Goal: Task Accomplishment & Management: Use online tool/utility

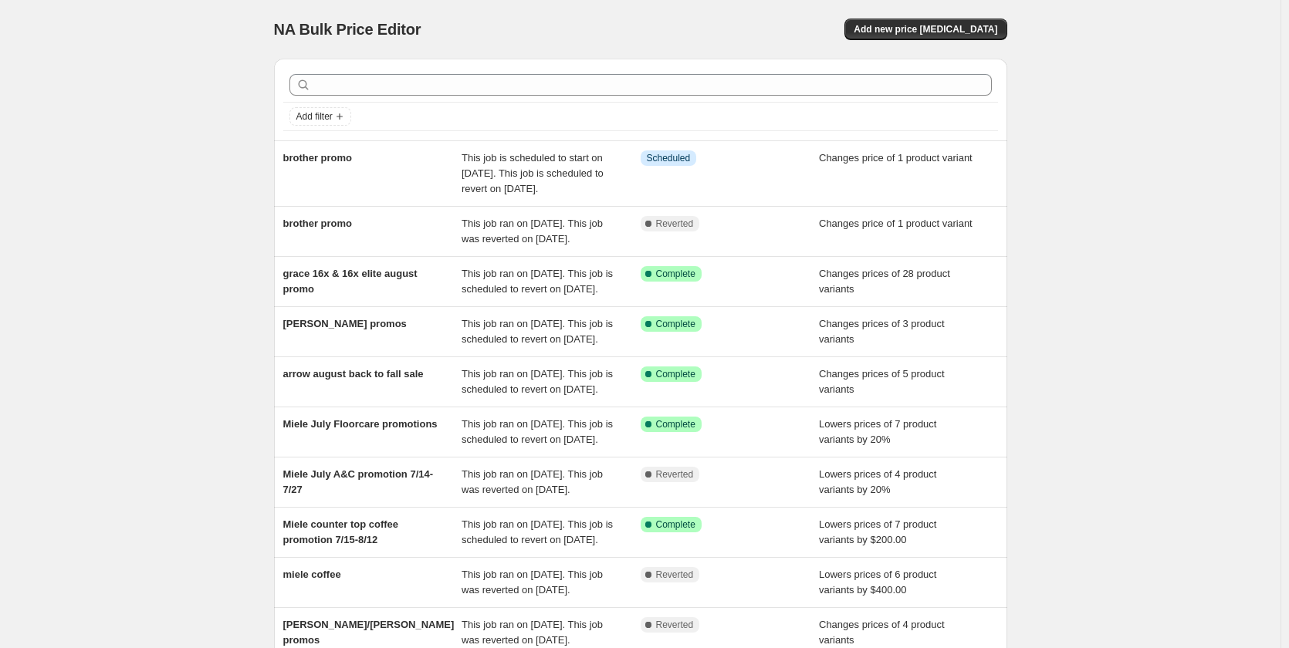
click at [863, 18] on div "NA Bulk Price Editor. This page is ready NA Bulk Price Editor Add new price cha…" at bounding box center [640, 29] width 733 height 59
click at [900, 19] on button "Add new price change job" at bounding box center [925, 30] width 162 height 22
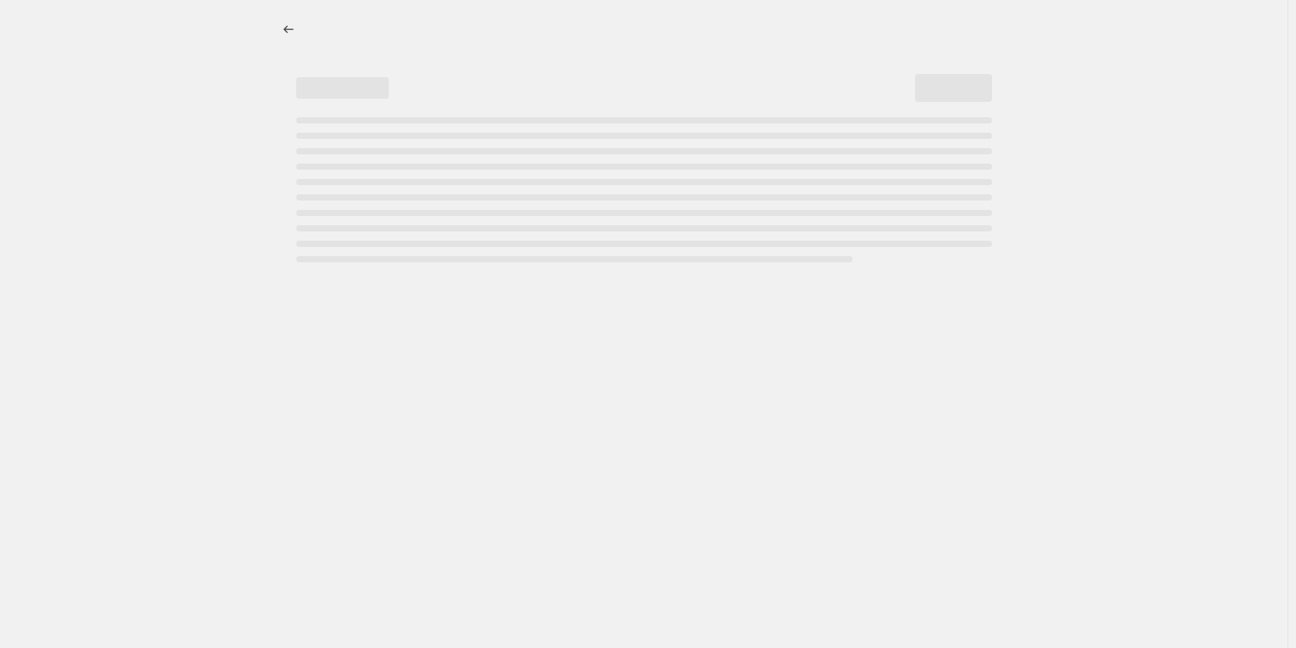
select select "percentage"
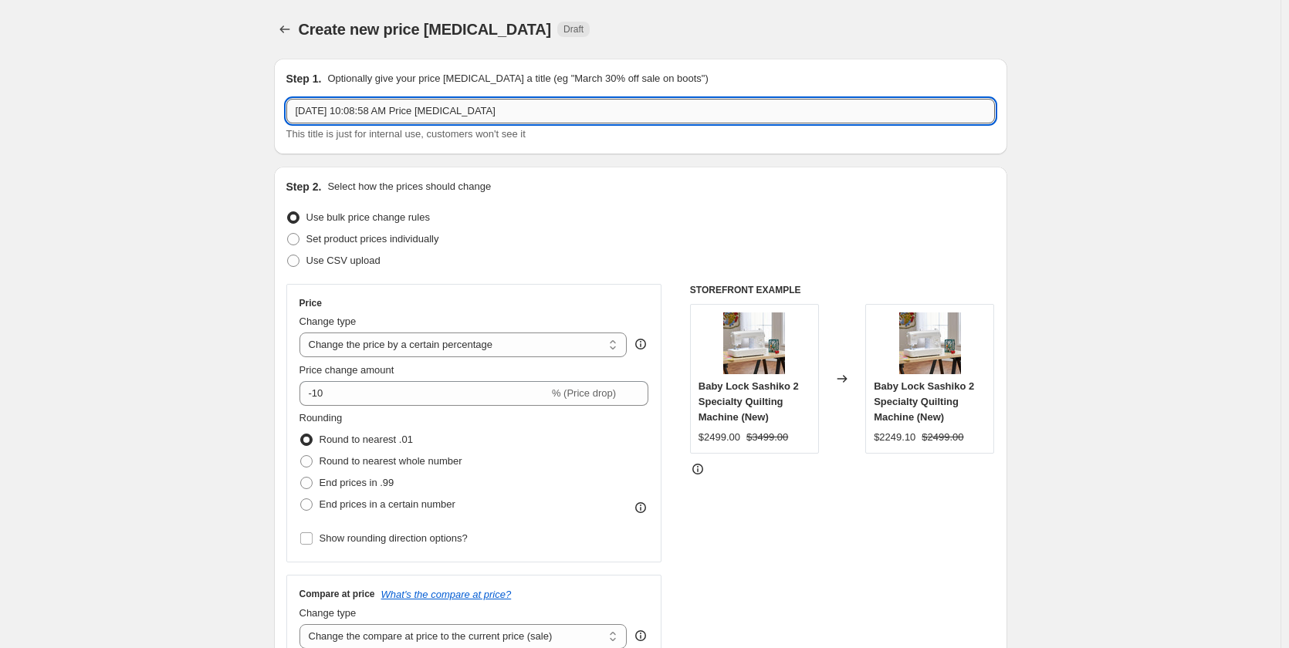
click at [403, 116] on input "Aug 11, 2025, 10:08:58 AM Price change job" at bounding box center [640, 111] width 708 height 25
type input "95th Other Discounts"
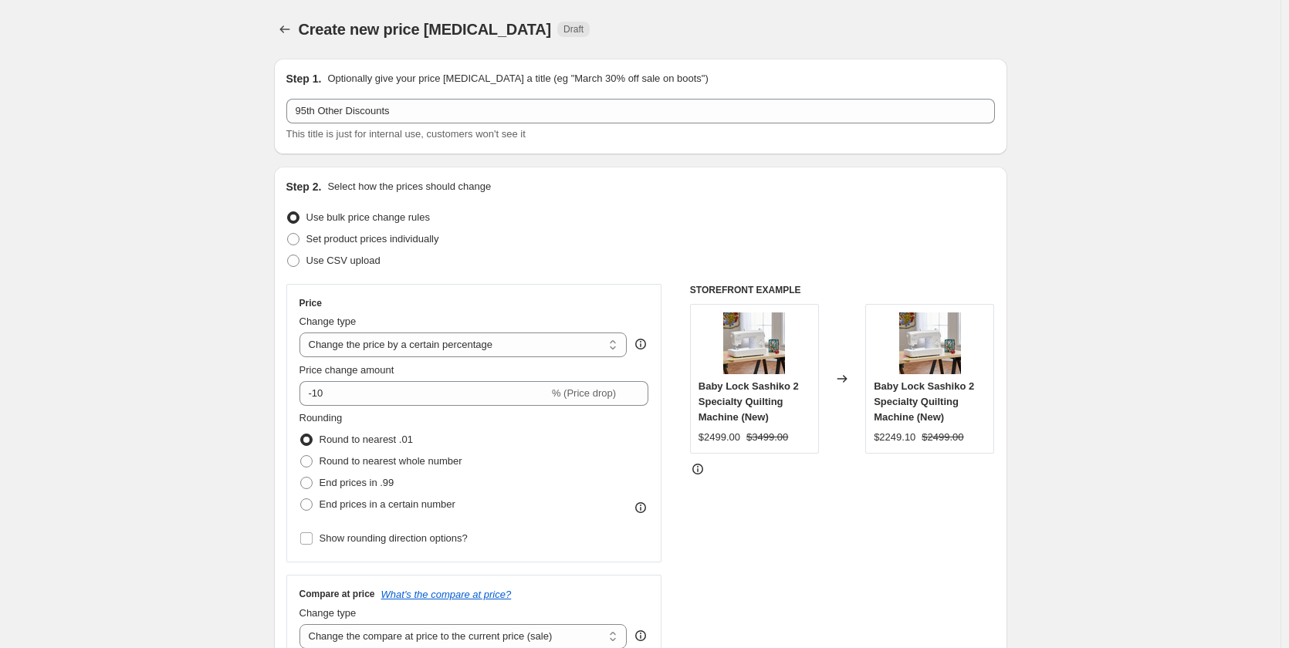
click at [424, 351] on select "Change the price to a certain amount Change the price by a certain amount Chang…" at bounding box center [463, 345] width 328 height 25
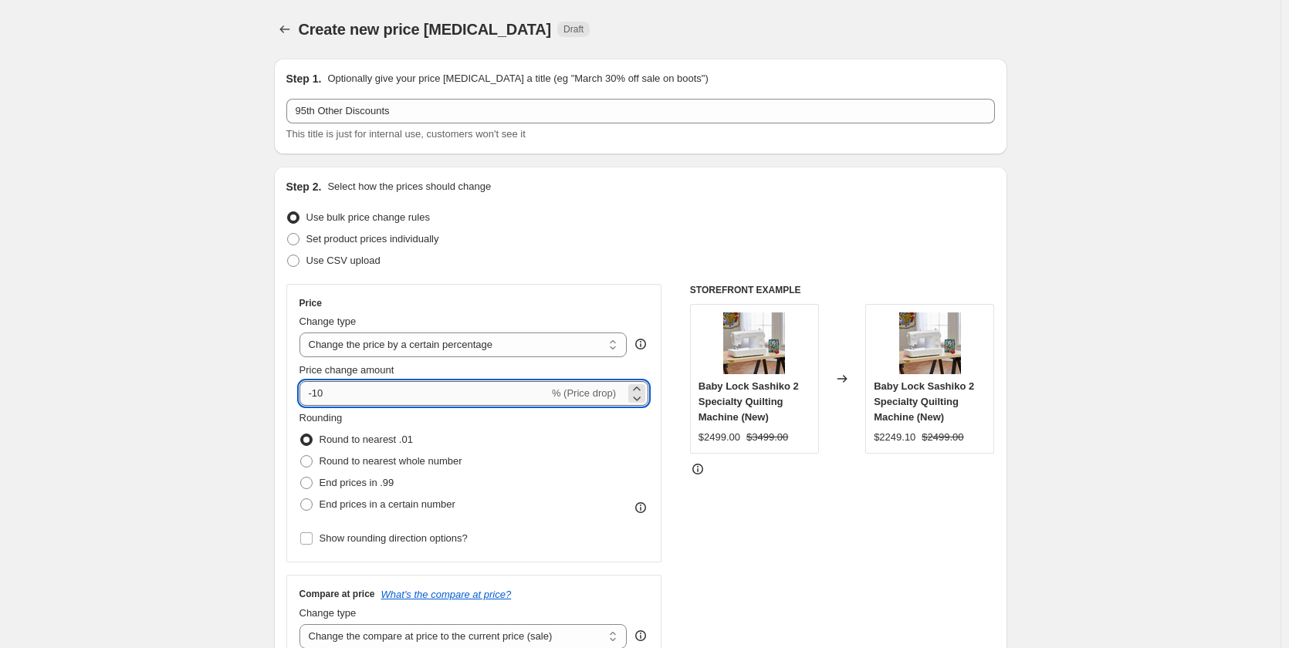
click at [352, 390] on input "-10" at bounding box center [423, 393] width 249 height 25
type input "-1"
type input "-25"
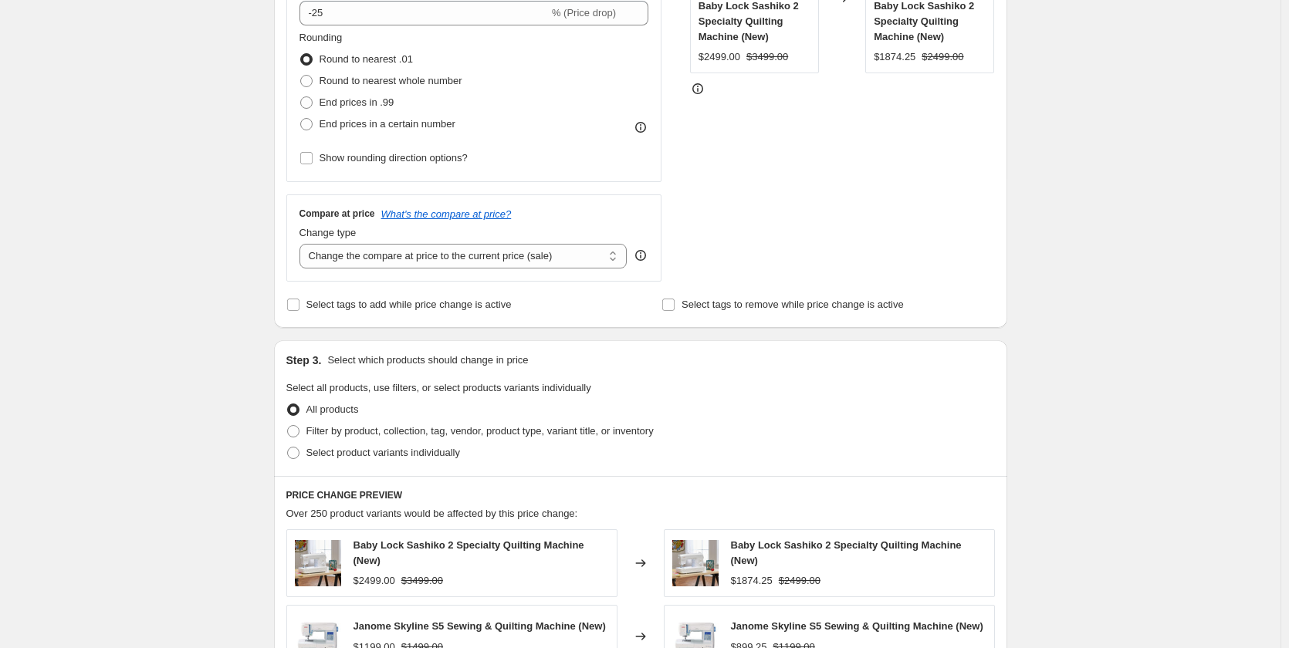
scroll to position [409, 0]
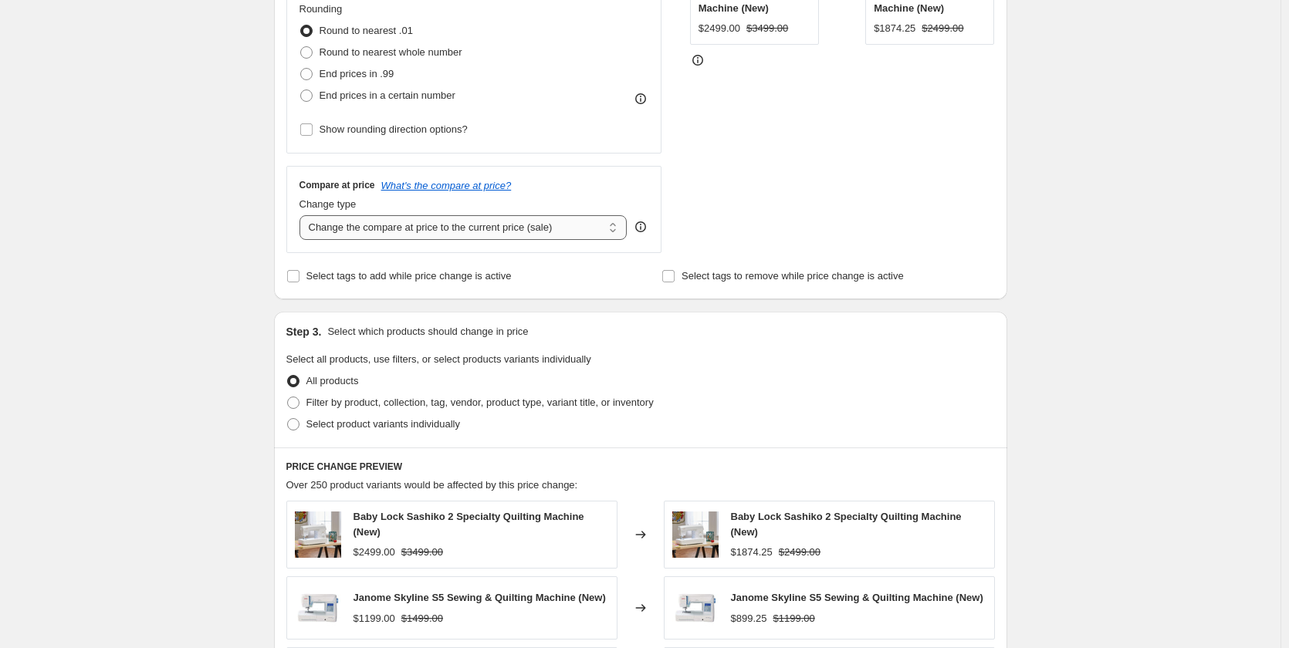
click at [494, 230] on select "Change the compare at price to the current price (sale) Change the compare at p…" at bounding box center [463, 227] width 328 height 25
select select "no_change"
click at [302, 215] on select "Change the compare at price to the current price (sale) Change the compare at p…" at bounding box center [463, 227] width 328 height 25
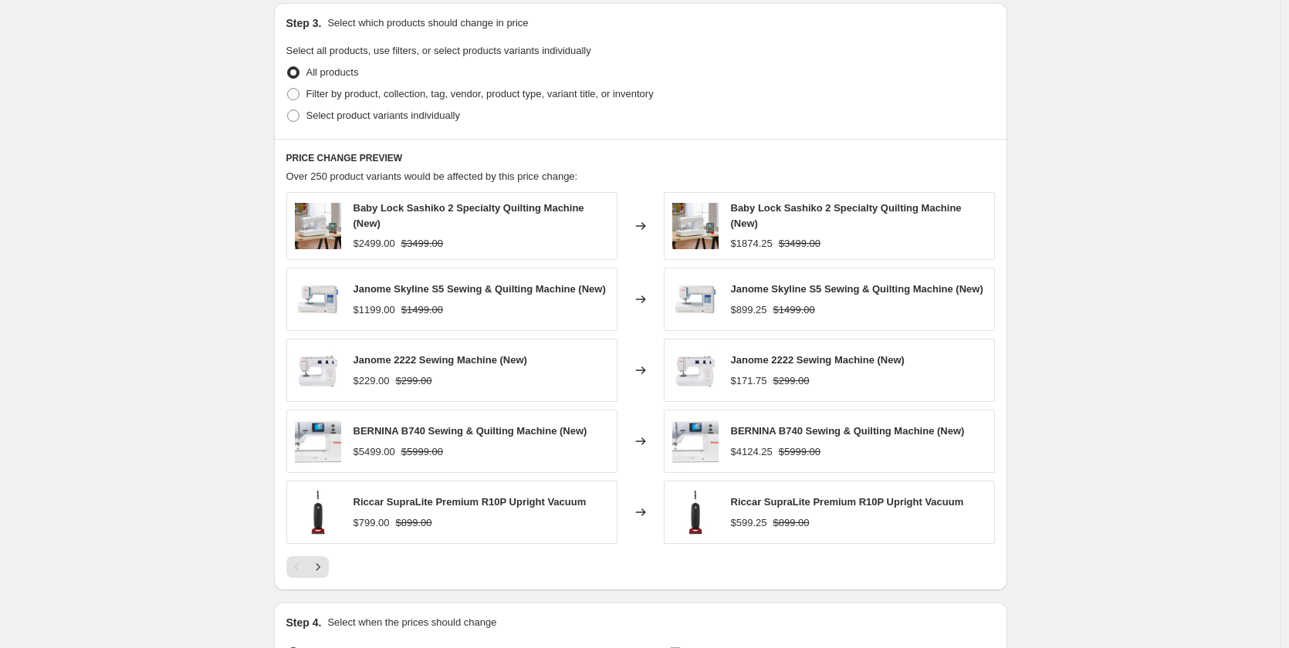
scroll to position [720, 0]
click at [352, 92] on span "Filter by product, collection, tag, vendor, product type, variant title, or inv…" at bounding box center [479, 92] width 347 height 12
click at [288, 86] on input "Filter by product, collection, tag, vendor, product type, variant title, or inv…" at bounding box center [287, 86] width 1 height 1
radio input "true"
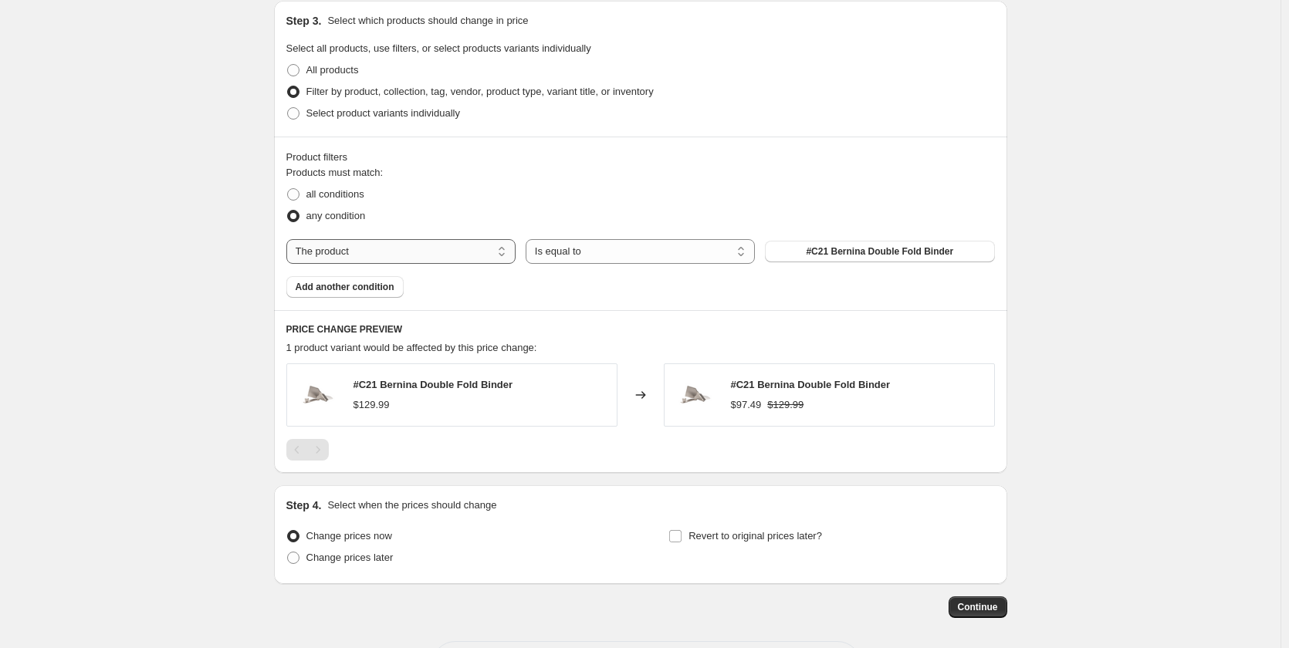
click at [404, 255] on select "The product The product's collection The product's tag The product's vendor The…" at bounding box center [400, 251] width 229 height 25
select select "collection"
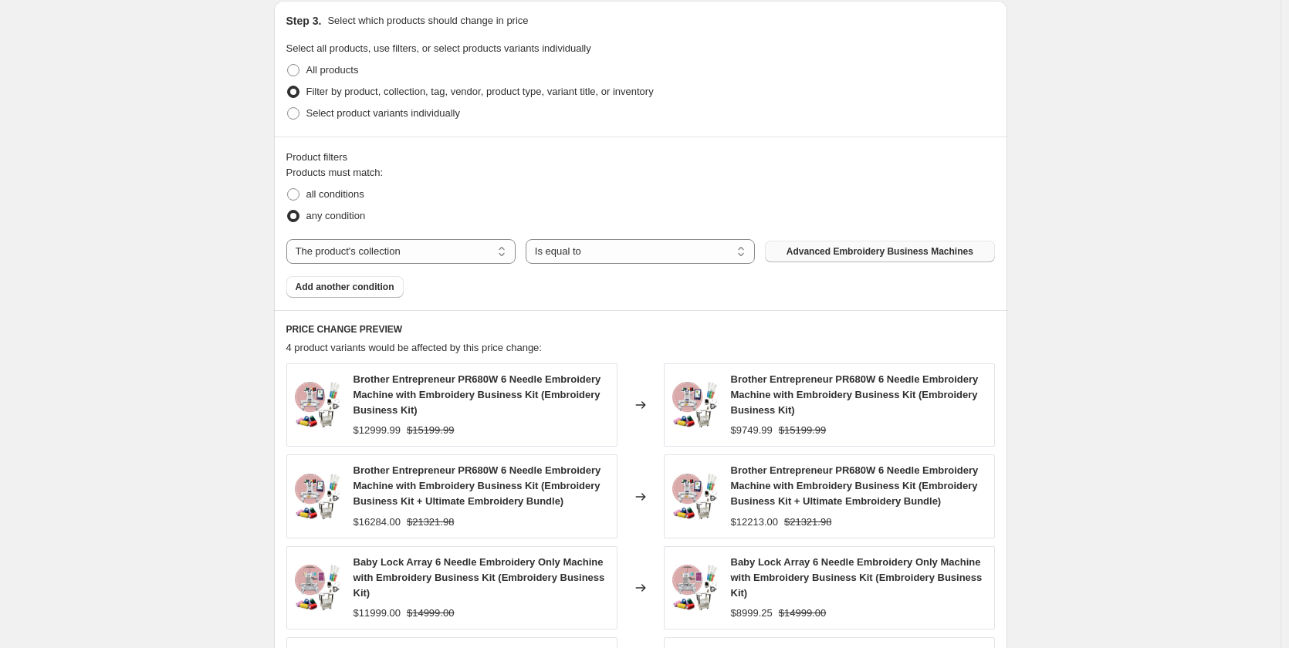
click at [893, 253] on span "Advanced Embroidery Business Machines" at bounding box center [879, 251] width 187 height 12
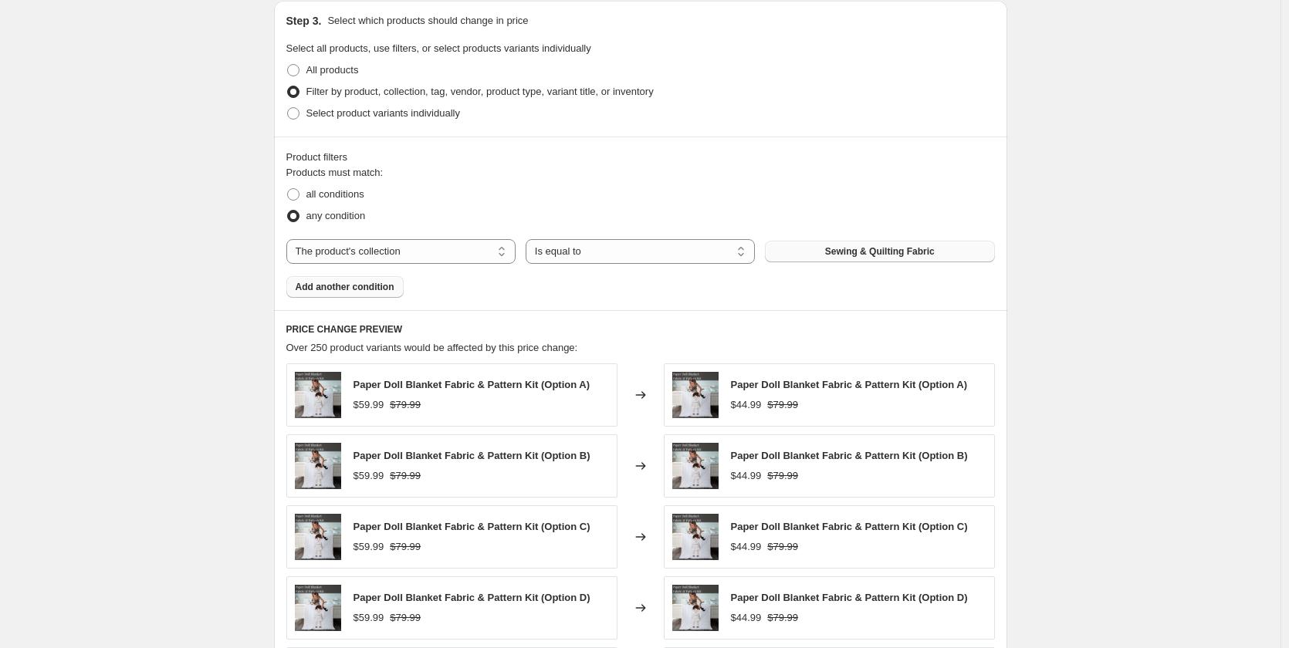
click at [371, 279] on button "Add another condition" at bounding box center [344, 287] width 117 height 22
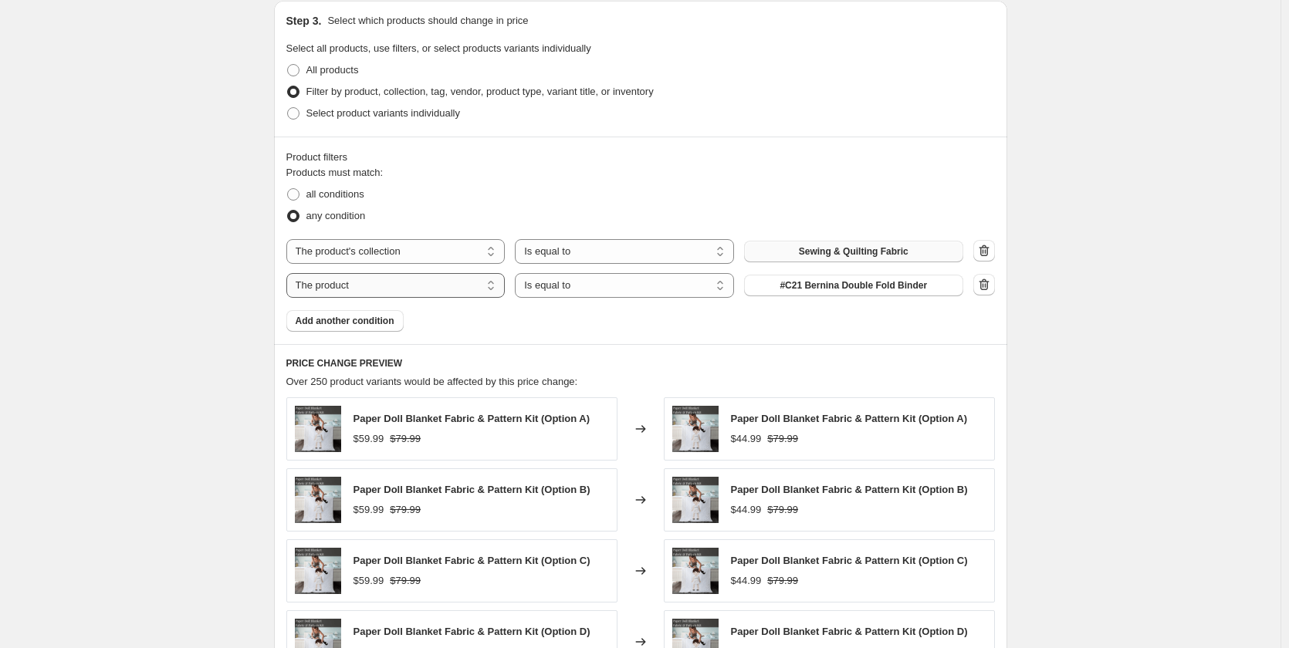
click at [370, 286] on select "The product The product's collection The product's tag The product's vendor The…" at bounding box center [395, 285] width 219 height 25
select select "collection"
click at [871, 278] on button "Advanced Embroidery Business Machines" at bounding box center [853, 286] width 219 height 22
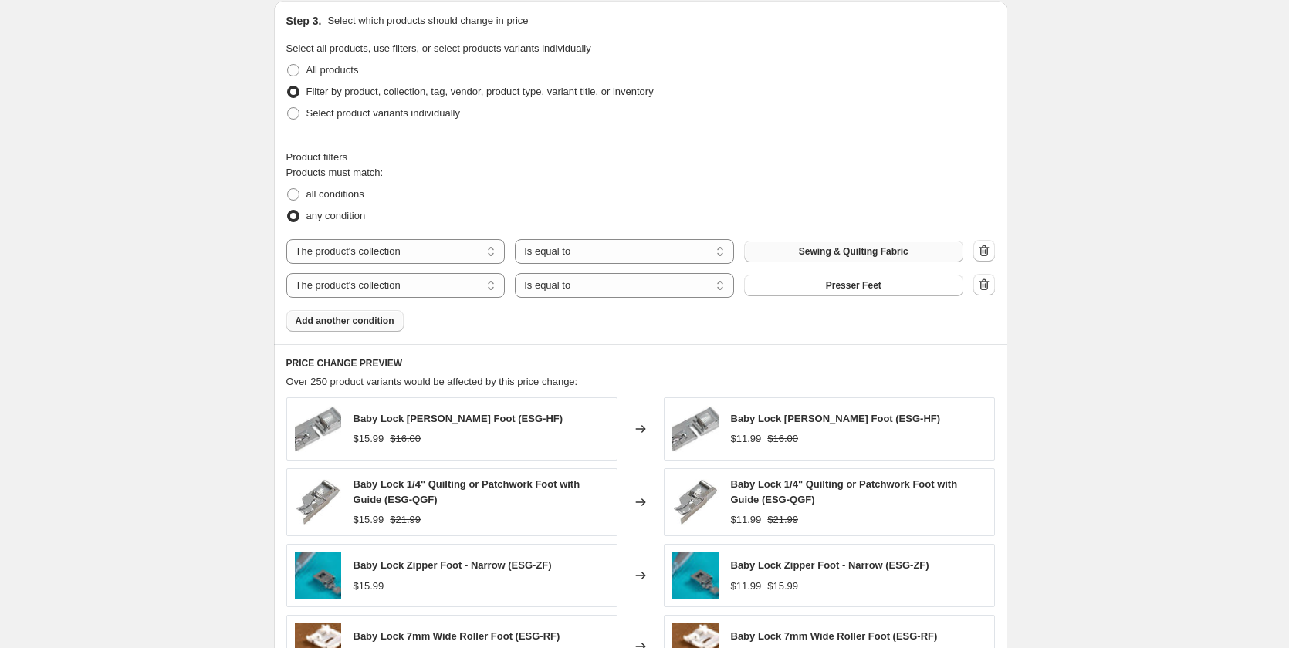
click at [342, 317] on span "Add another condition" at bounding box center [345, 321] width 99 height 12
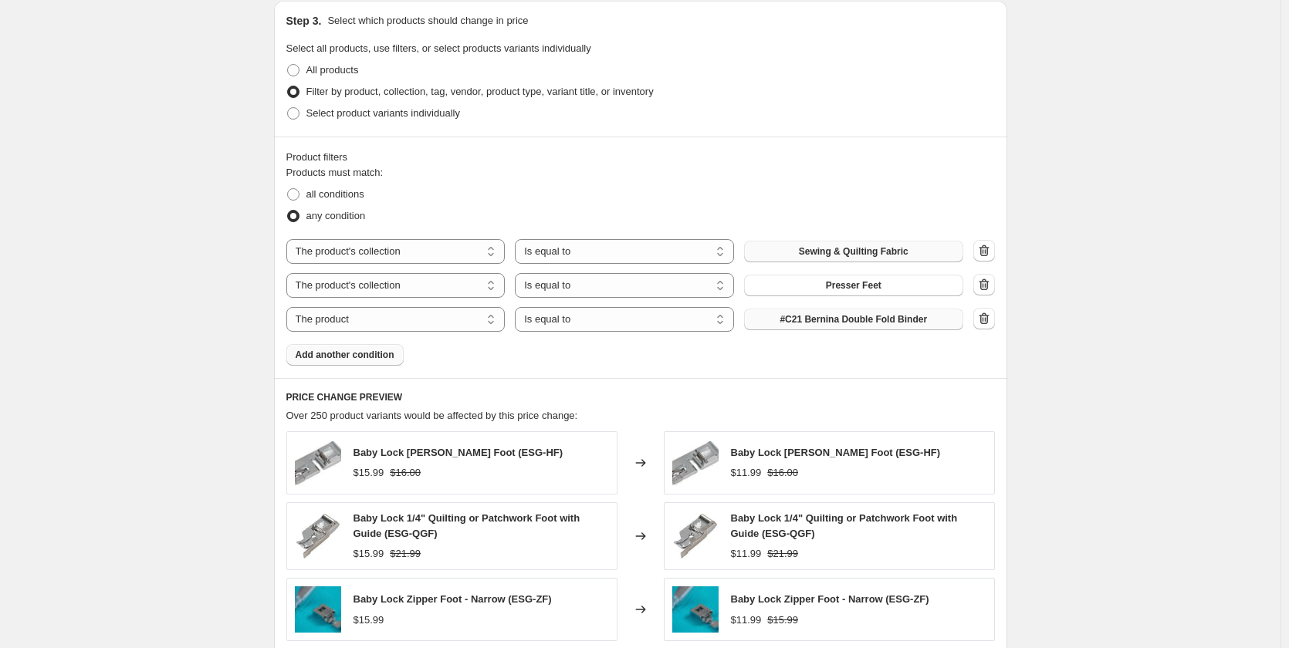
click at [854, 316] on span "#C21 Bernina Double Fold Binder" at bounding box center [852, 319] width 147 height 12
click at [429, 311] on select "The product The product's collection The product's tag The product's vendor The…" at bounding box center [395, 319] width 219 height 25
select select "collection"
click at [836, 317] on span "Advanced Embroidery Business Machines" at bounding box center [853, 319] width 187 height 12
click at [377, 361] on button "Add another condition" at bounding box center [344, 355] width 117 height 22
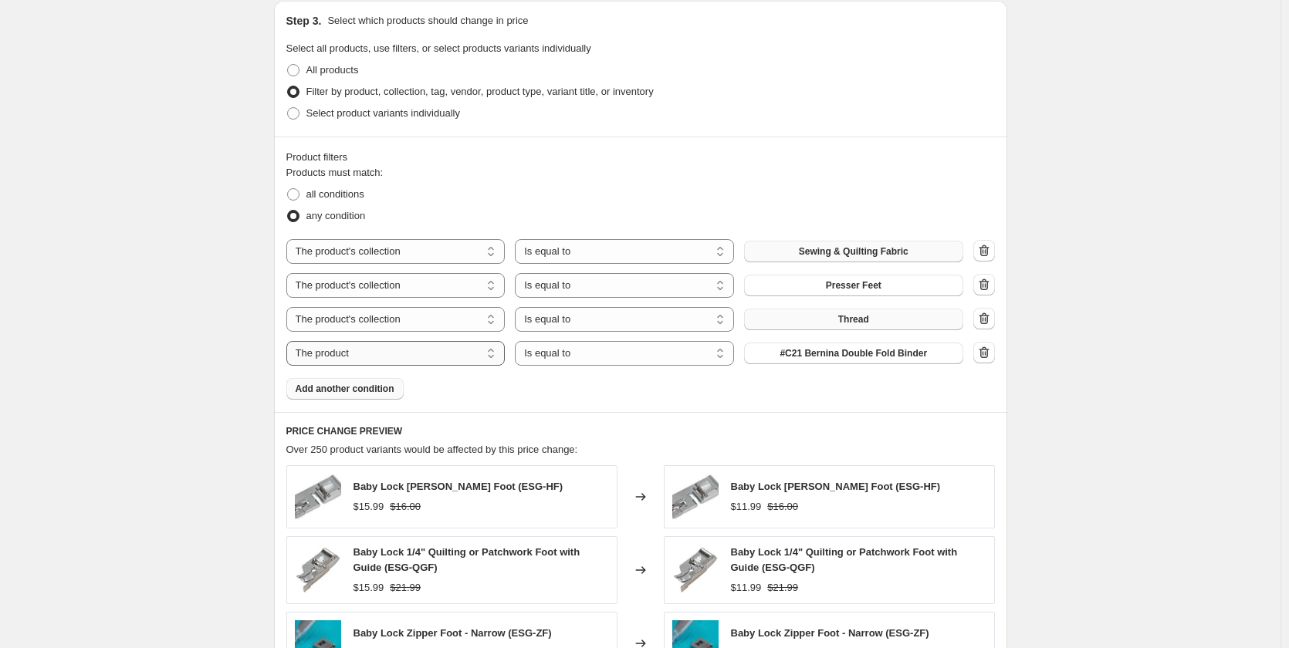
click at [376, 357] on select "The product The product's collection The product's tag The product's vendor The…" at bounding box center [395, 353] width 219 height 25
select select "collection"
click at [796, 357] on span "Advanced Embroidery Business Machines" at bounding box center [853, 353] width 187 height 12
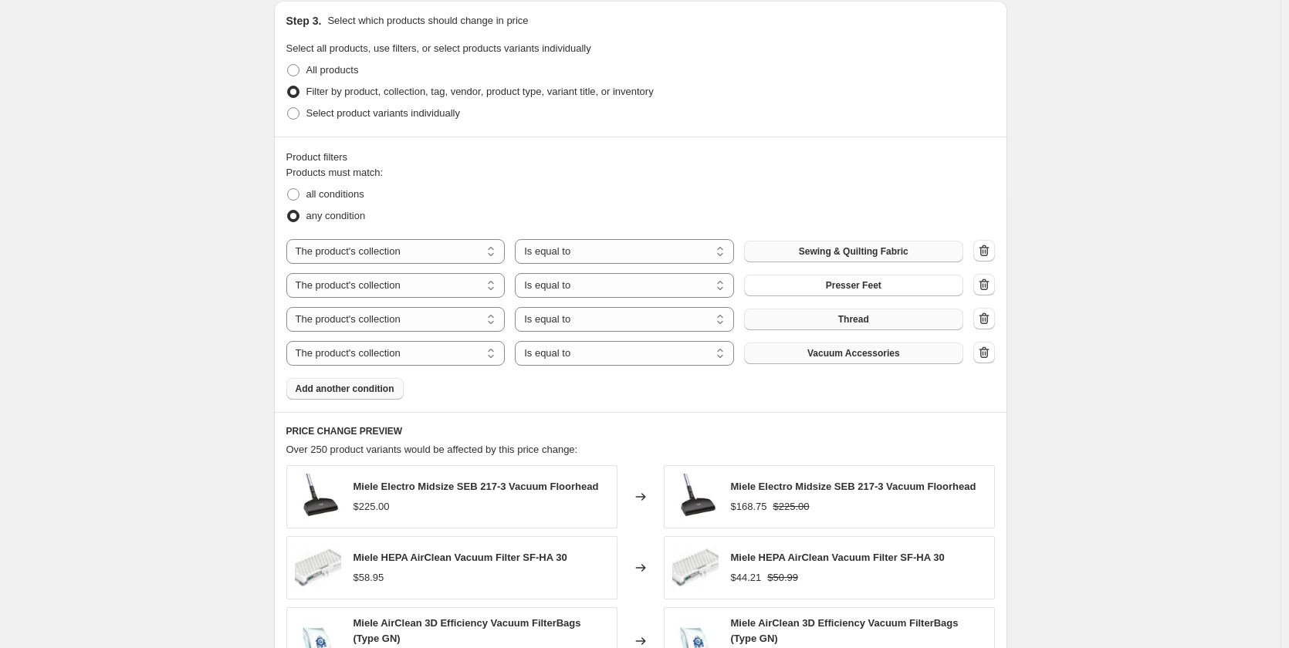
click at [364, 394] on span "Add another condition" at bounding box center [345, 389] width 99 height 12
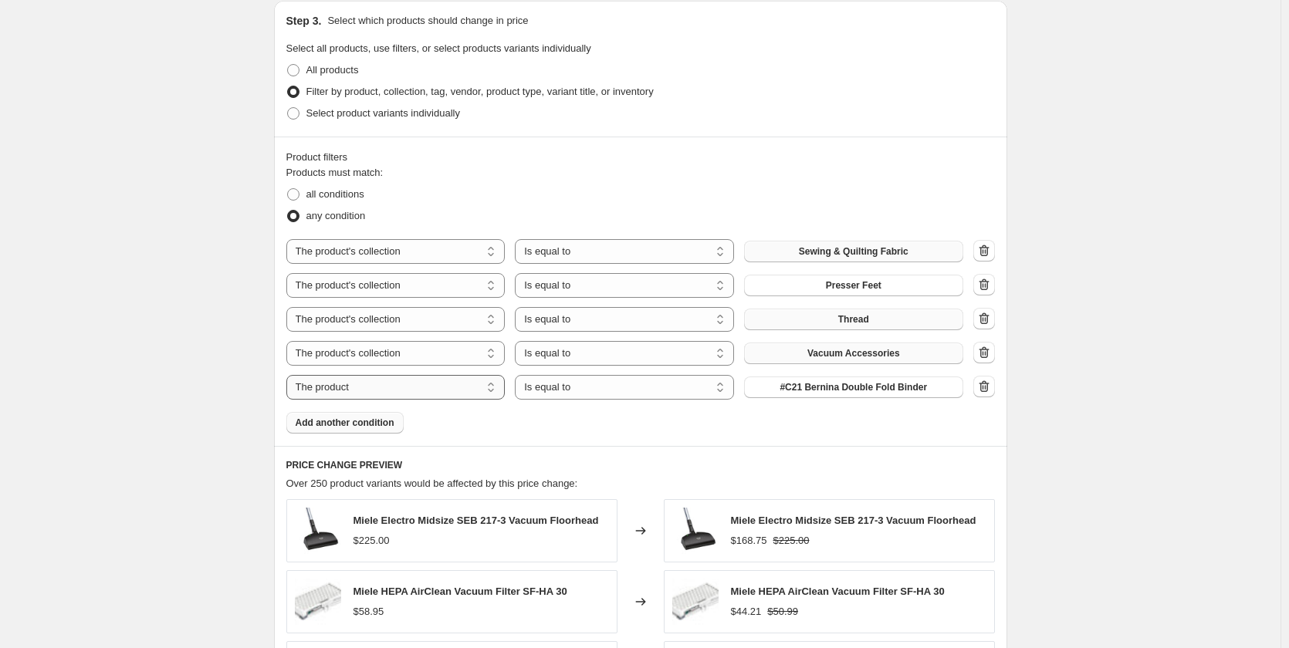
click at [360, 376] on select "The product The product's collection The product's tag The product's vendor The…" at bounding box center [395, 387] width 219 height 25
select select "product_type"
click at [826, 396] on button "Accessory" at bounding box center [853, 388] width 219 height 22
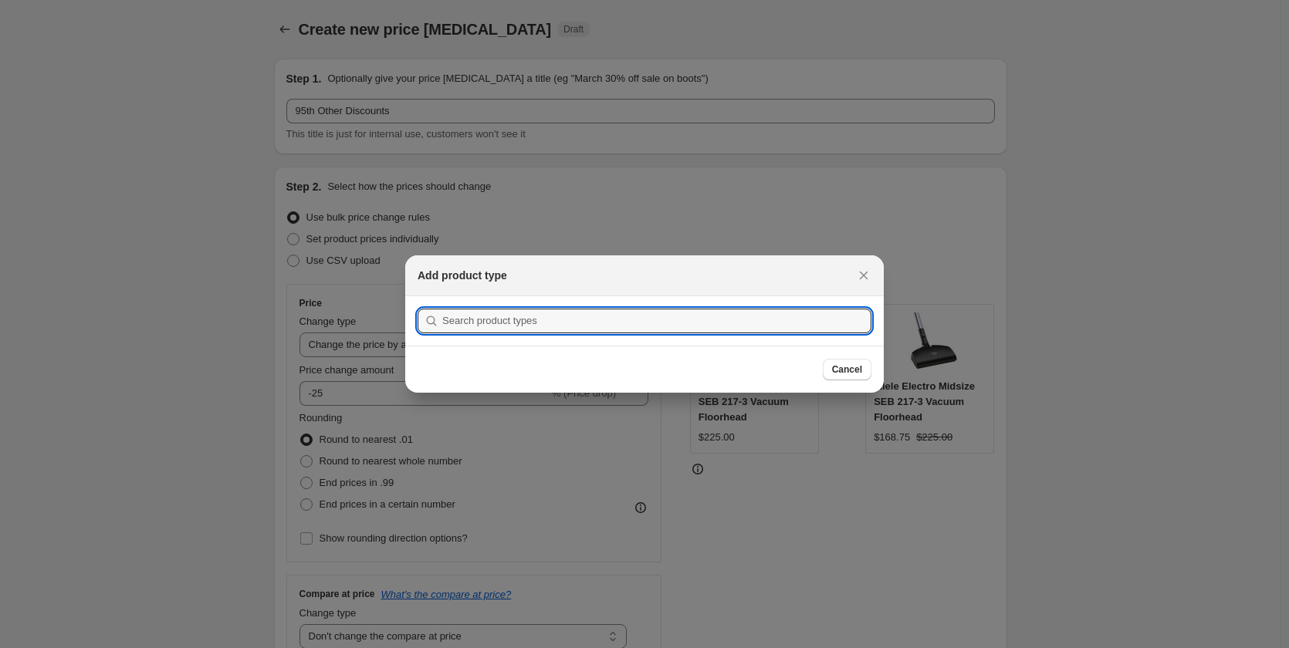
scroll to position [0, 0]
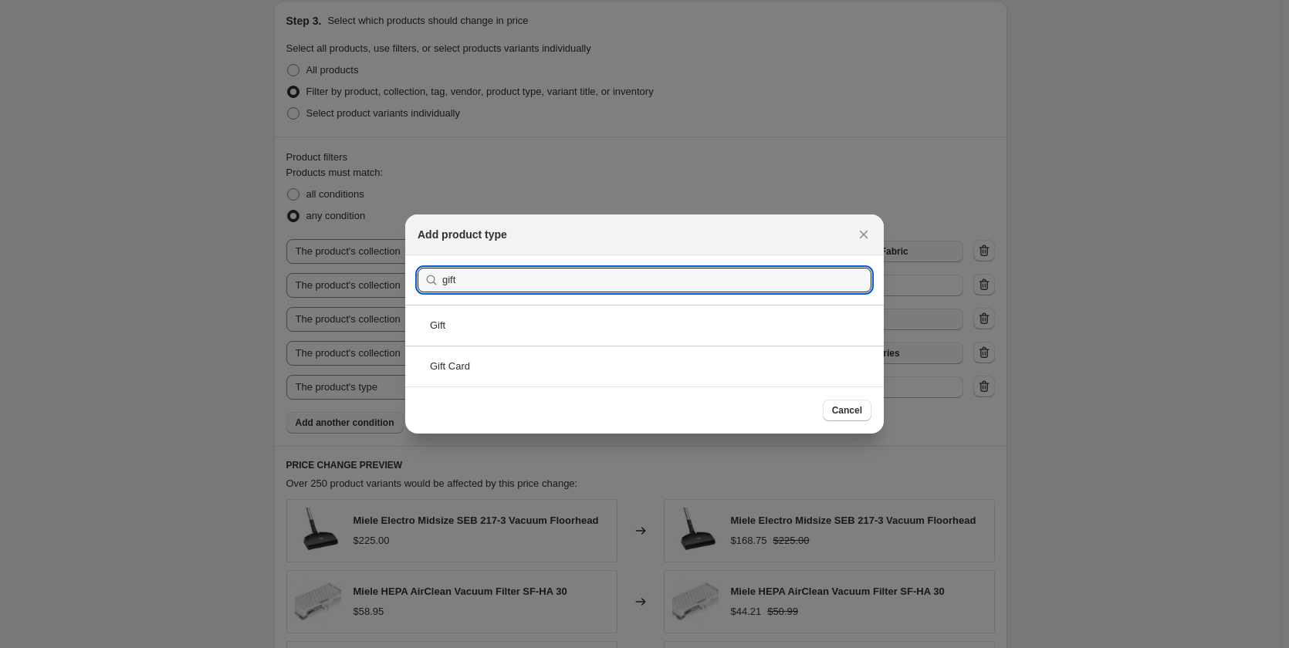
type input "gift"
click at [484, 328] on div "Gift" at bounding box center [644, 325] width 478 height 41
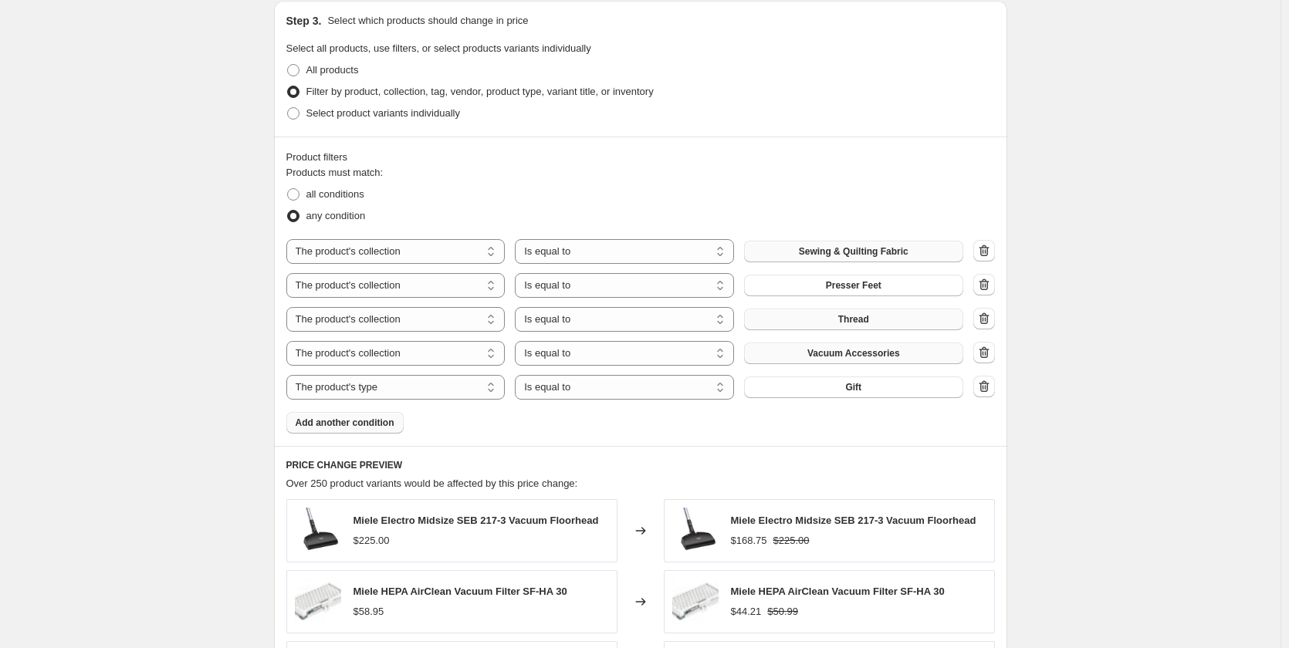
scroll to position [1218, 0]
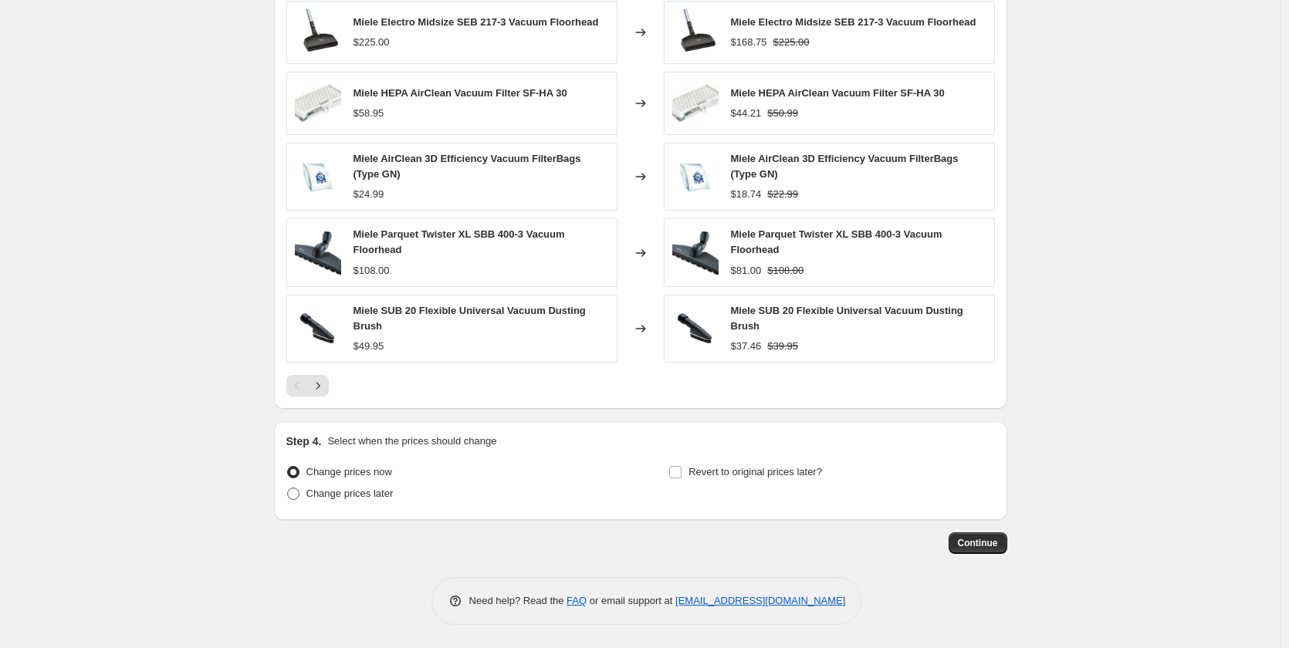
click at [394, 499] on span "Change prices later" at bounding box center [349, 494] width 87 height 12
click at [288, 488] on input "Change prices later" at bounding box center [287, 488] width 1 height 1
radio input "true"
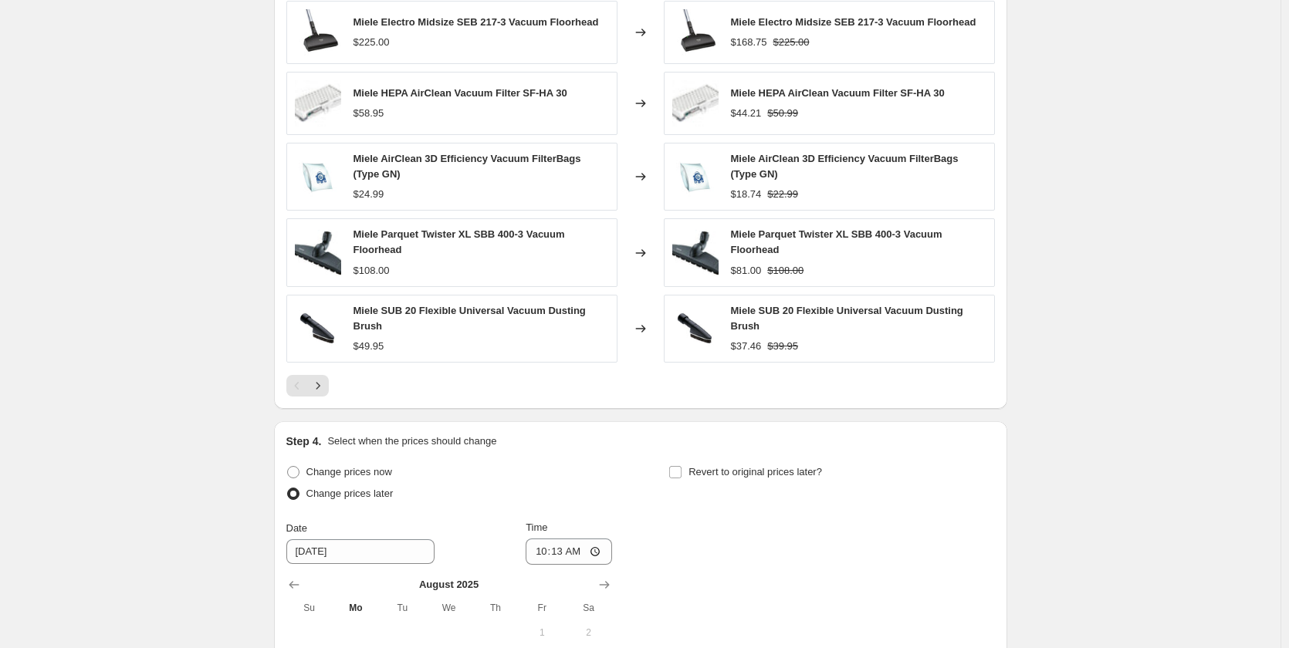
scroll to position [1507, 0]
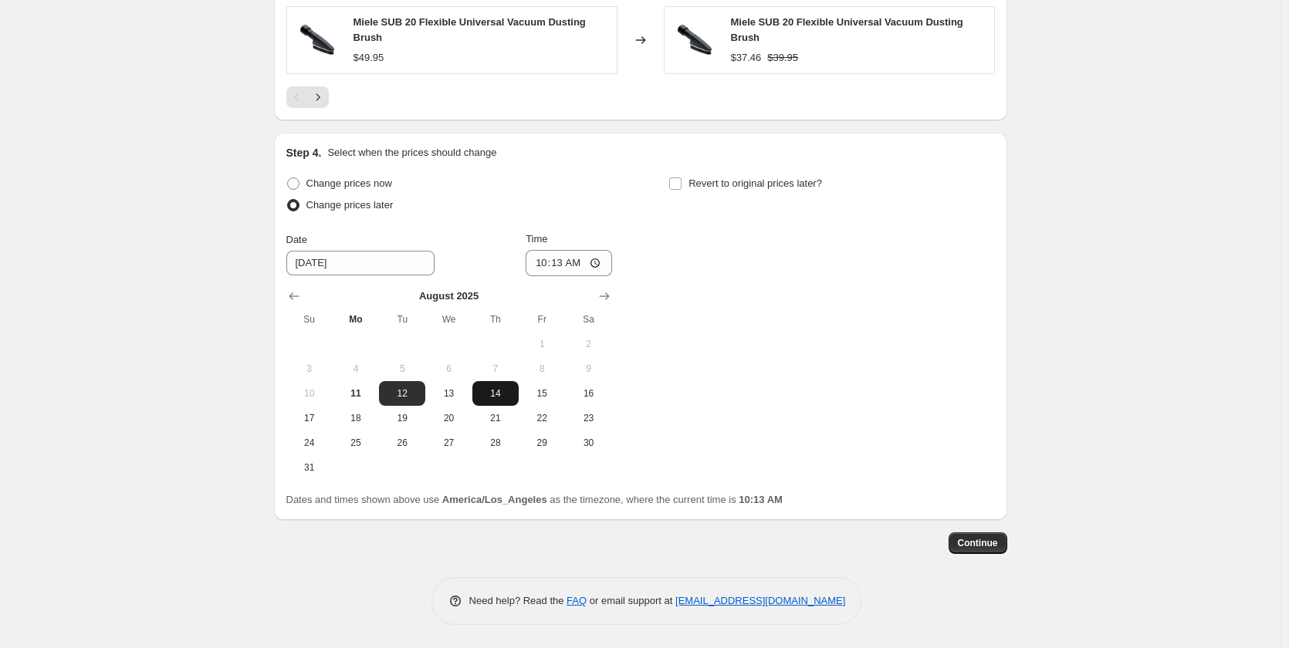
click at [500, 393] on span "14" at bounding box center [495, 393] width 34 height 12
type input "8/14/2025"
click at [546, 262] on input "10:13" at bounding box center [568, 263] width 86 height 26
type input "00:00"
click at [698, 181] on span "Revert to original prices later?" at bounding box center [754, 183] width 133 height 12
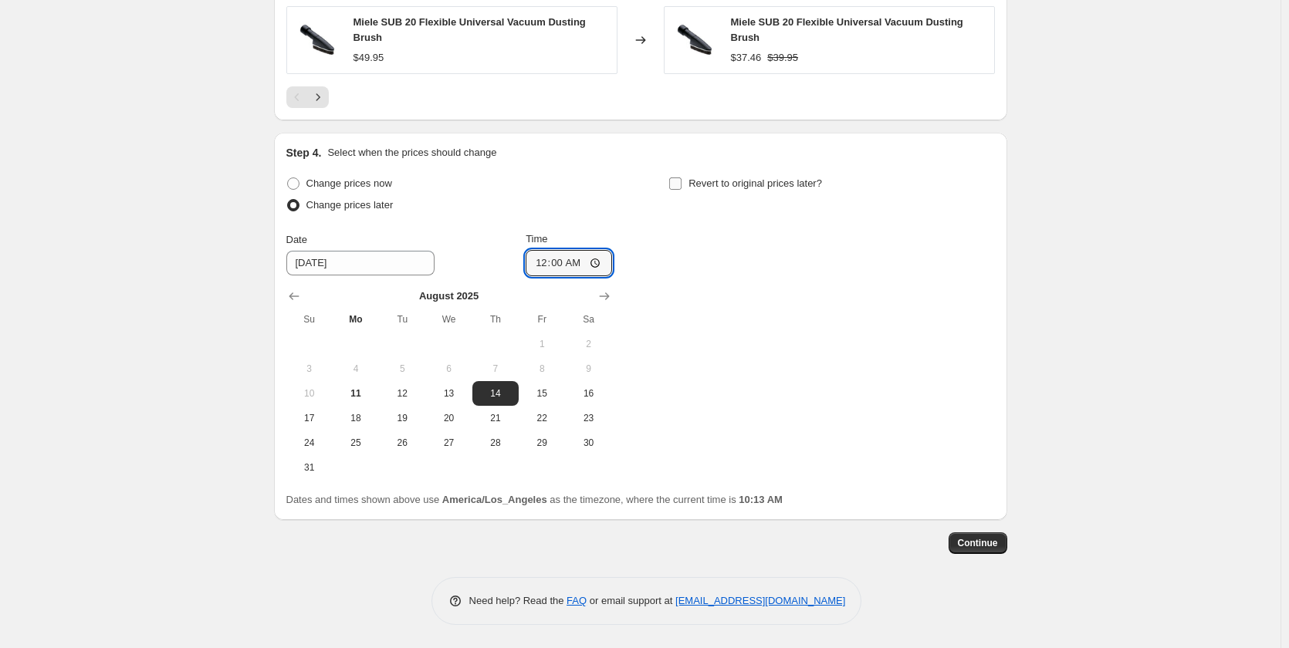
click at [681, 181] on input "Revert to original prices later?" at bounding box center [675, 183] width 12 height 12
checkbox input "true"
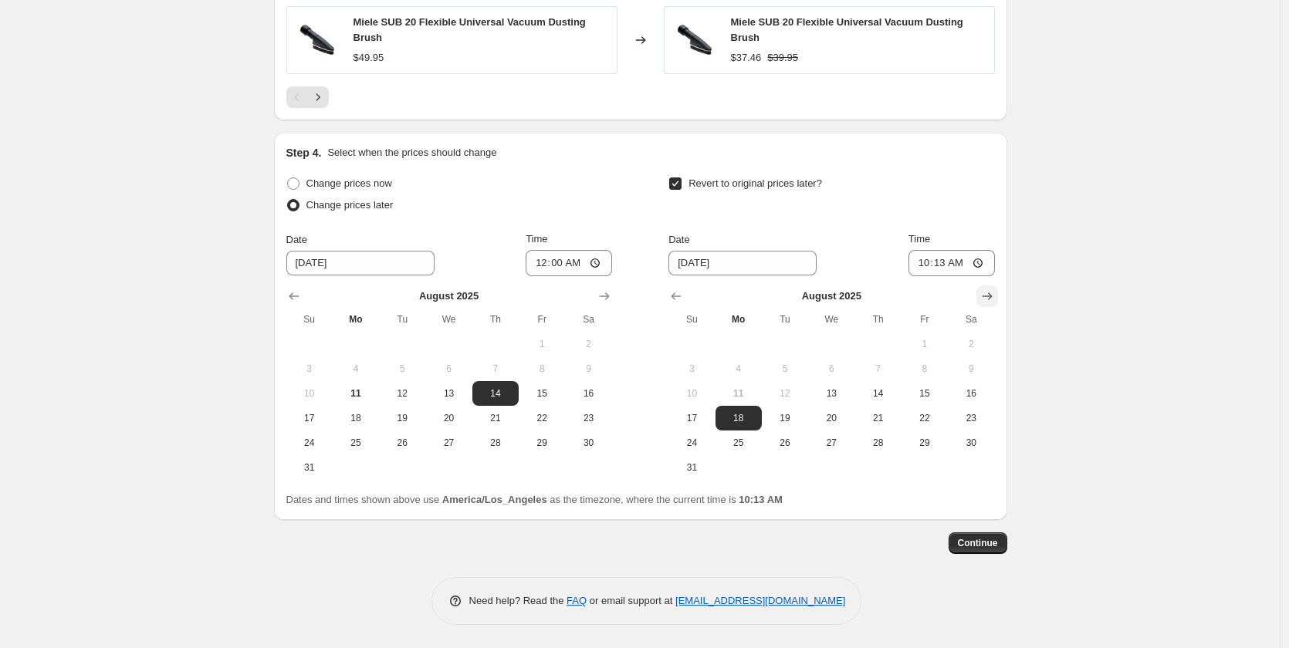
click at [995, 302] on icon "Show next month, September 2025" at bounding box center [986, 296] width 15 height 15
click at [796, 451] on button "30" at bounding box center [785, 443] width 46 height 25
type input "9/30/2025"
click at [924, 263] on input "10:13" at bounding box center [951, 263] width 86 height 26
type input "23:59"
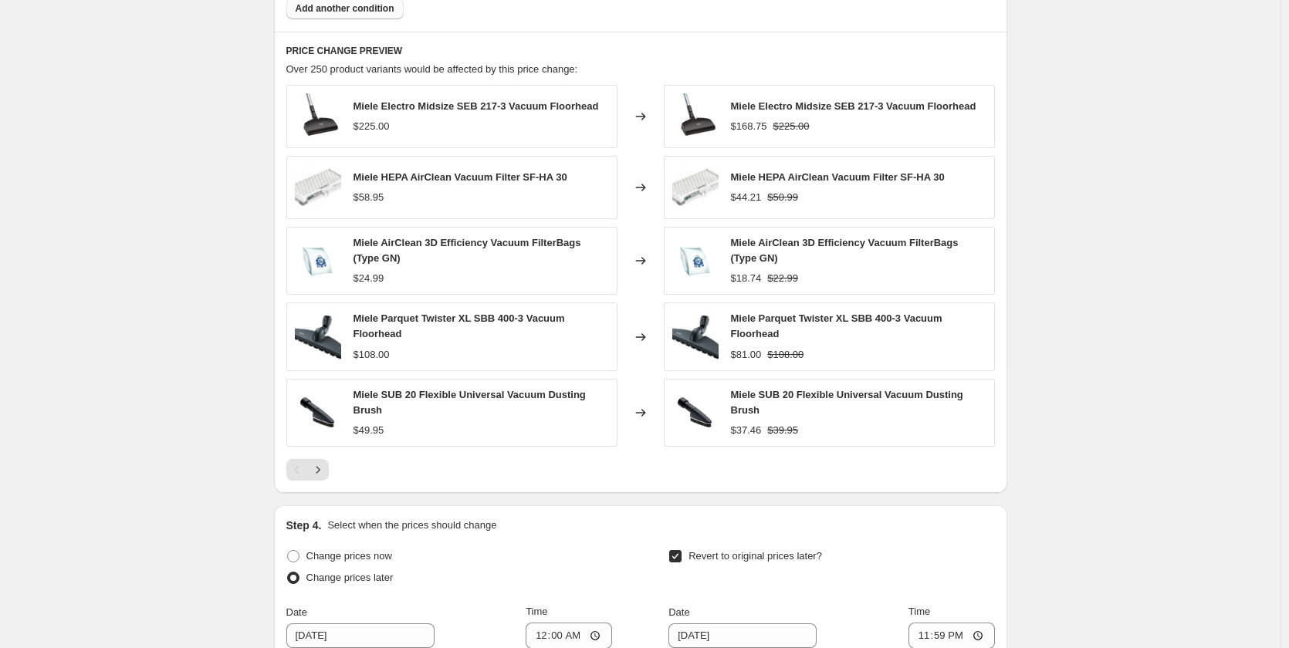
scroll to position [567, 0]
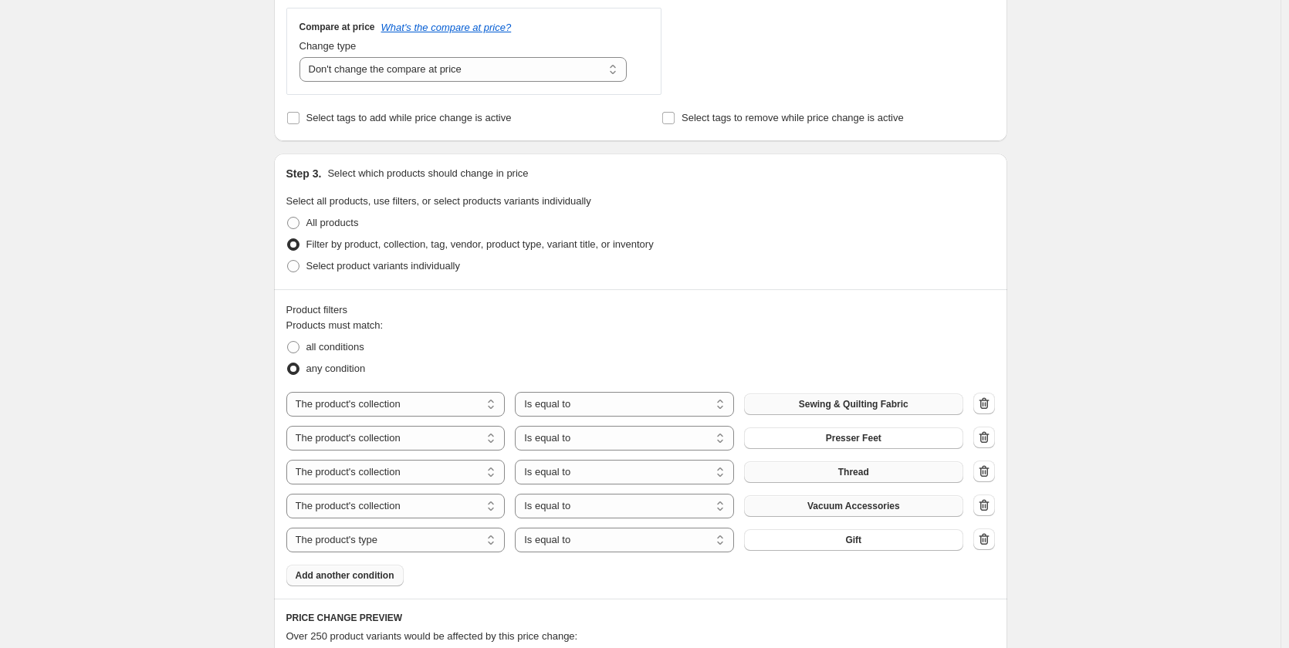
click at [345, 574] on span "Add another condition" at bounding box center [345, 575] width 99 height 12
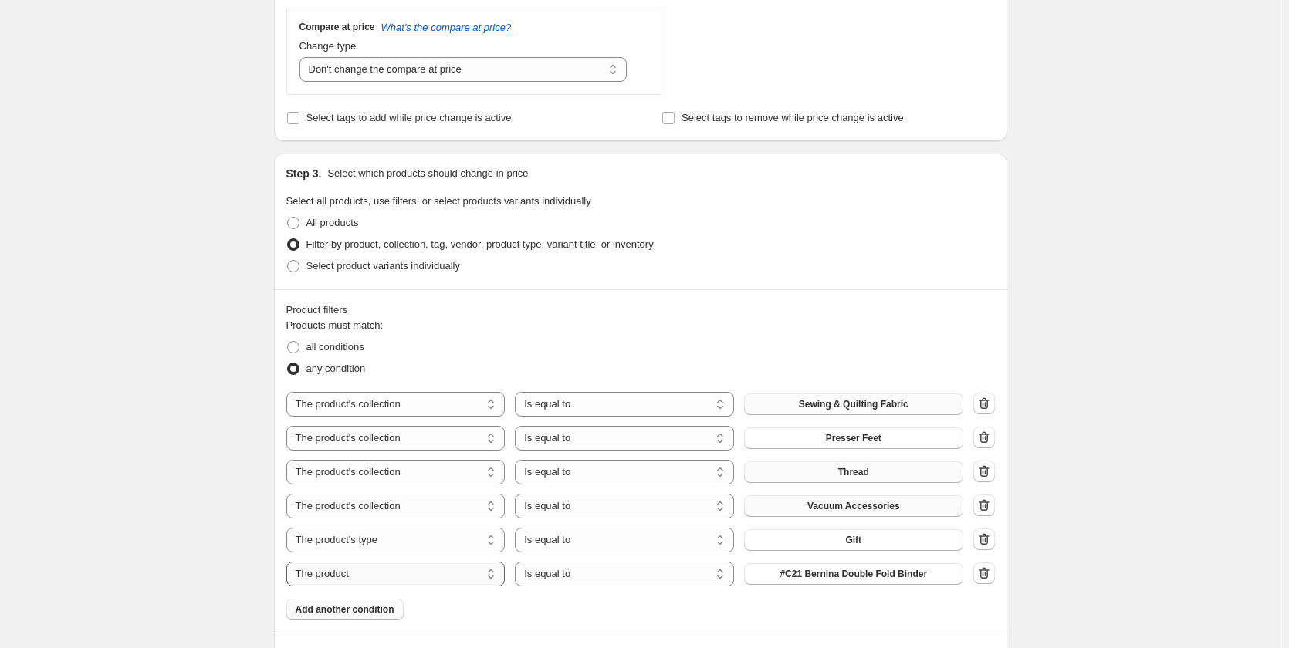
click at [370, 573] on select "The product The product's collection The product's tag The product's vendor The…" at bounding box center [395, 574] width 219 height 25
select select "product_type"
click at [840, 575] on span "Accessory" at bounding box center [853, 574] width 47 height 12
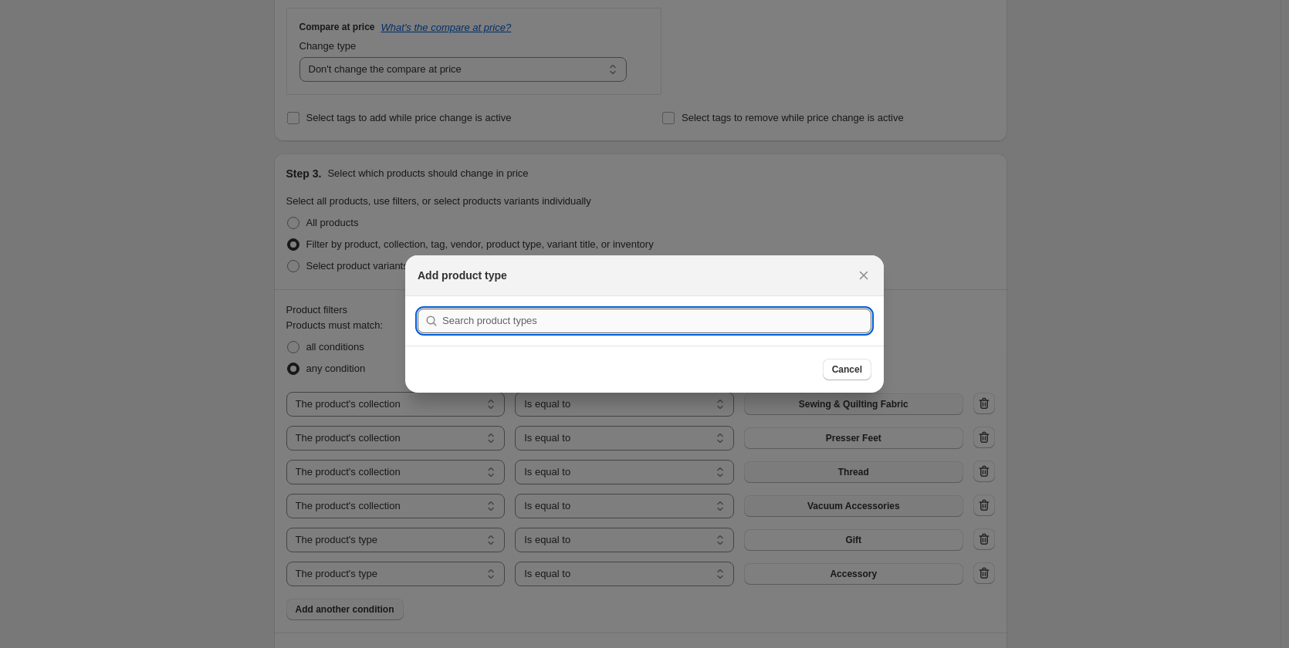
click at [564, 311] on input ":r31:" at bounding box center [656, 321] width 429 height 25
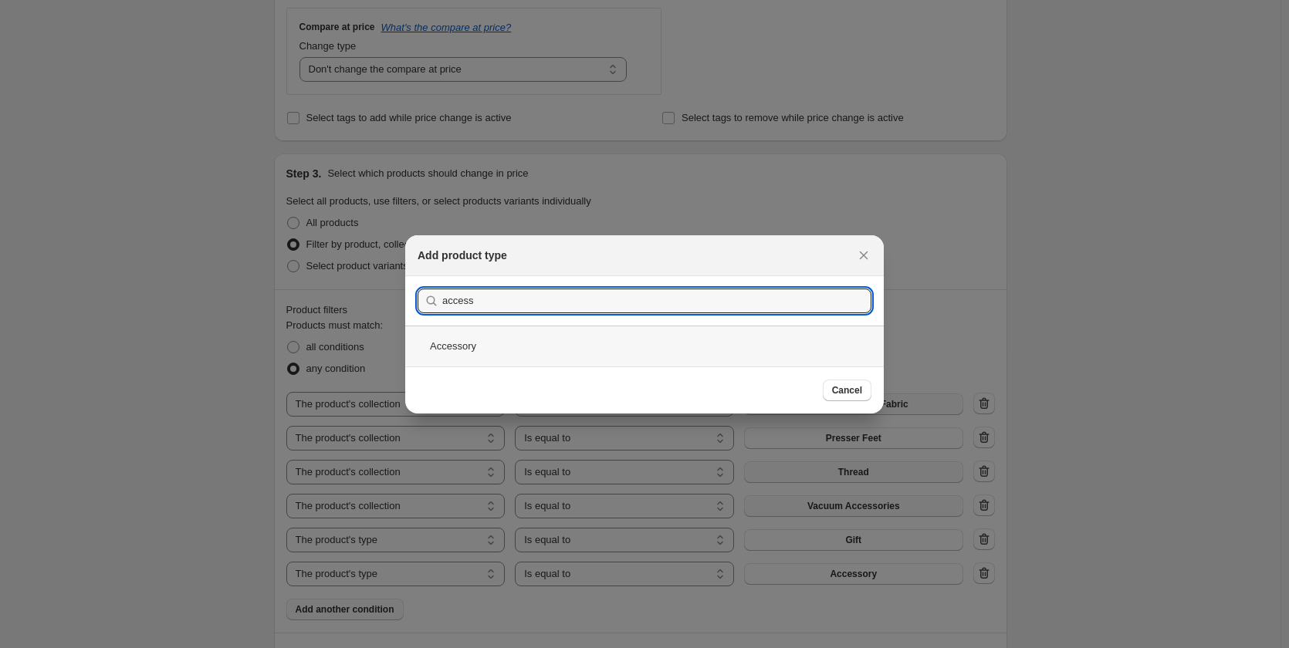
type input "access"
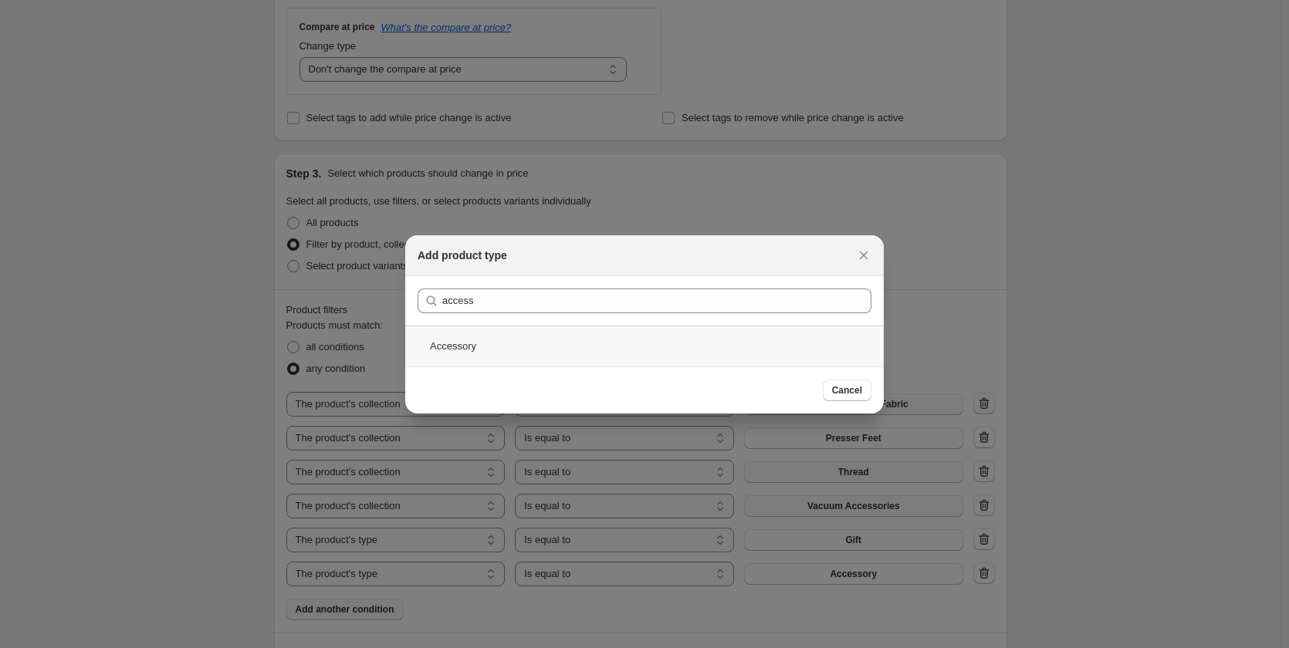
click at [518, 354] on div "Accessory" at bounding box center [644, 346] width 478 height 41
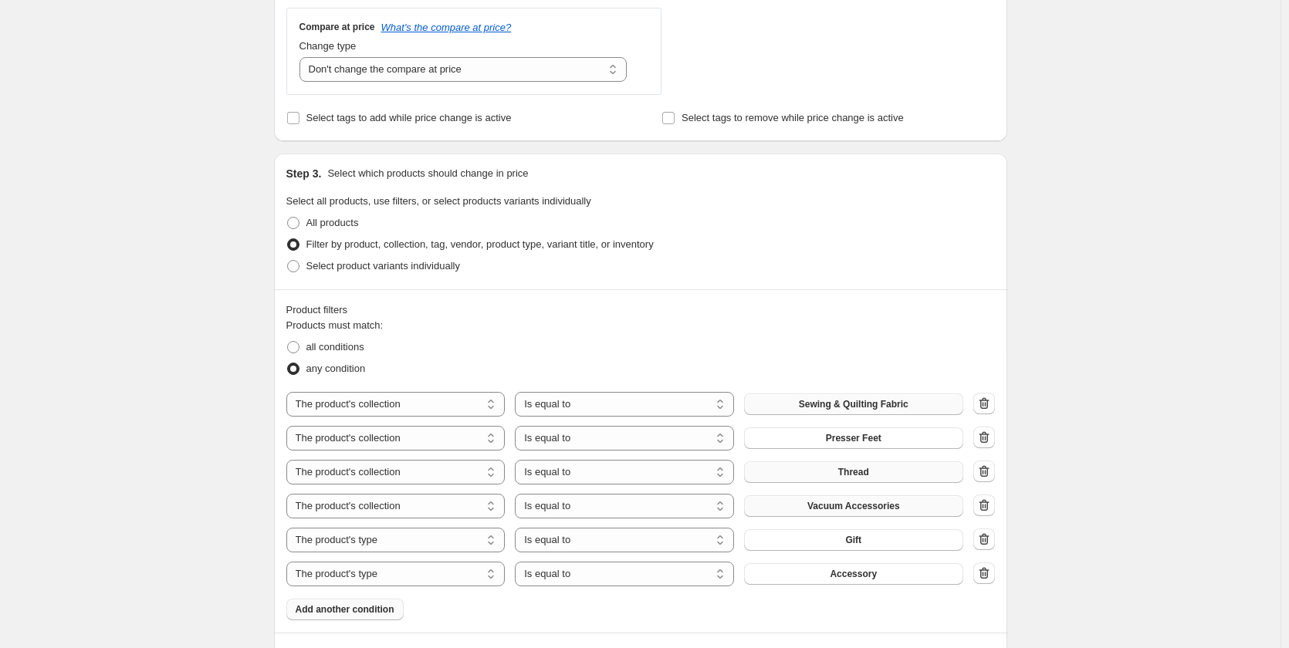
click at [1131, 387] on div "Create new price change job. This page is ready Create new price change job Dra…" at bounding box center [640, 527] width 1280 height 2189
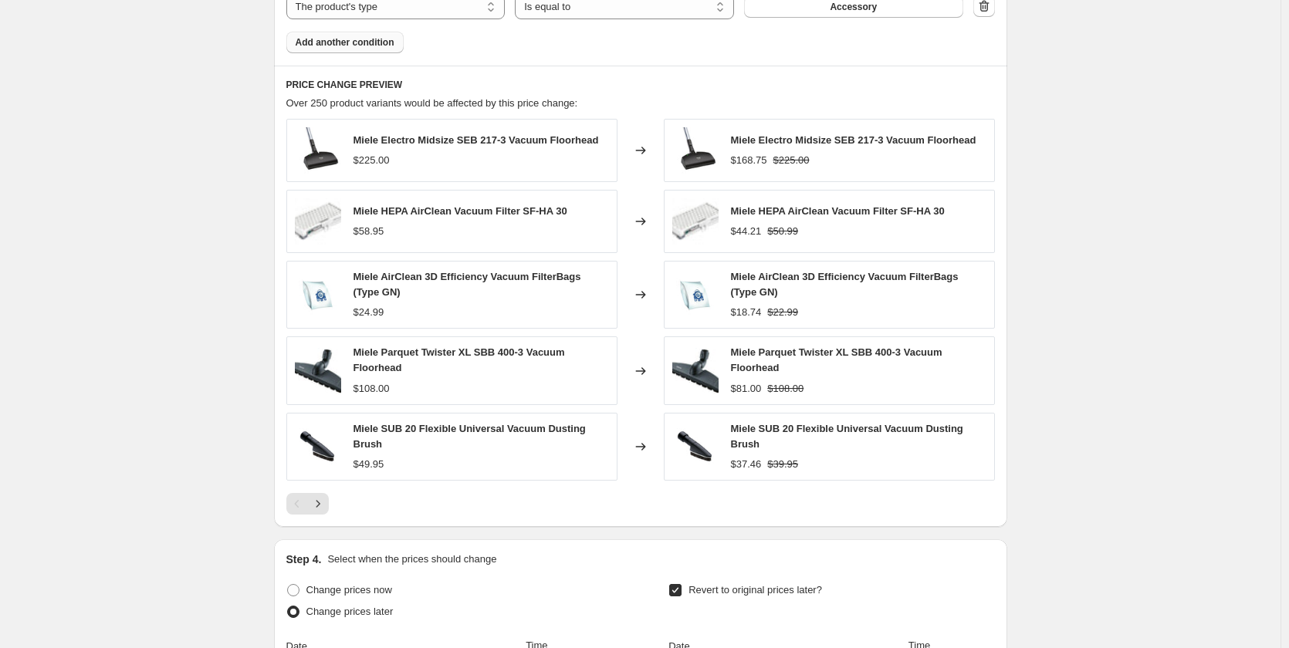
scroll to position [1541, 0]
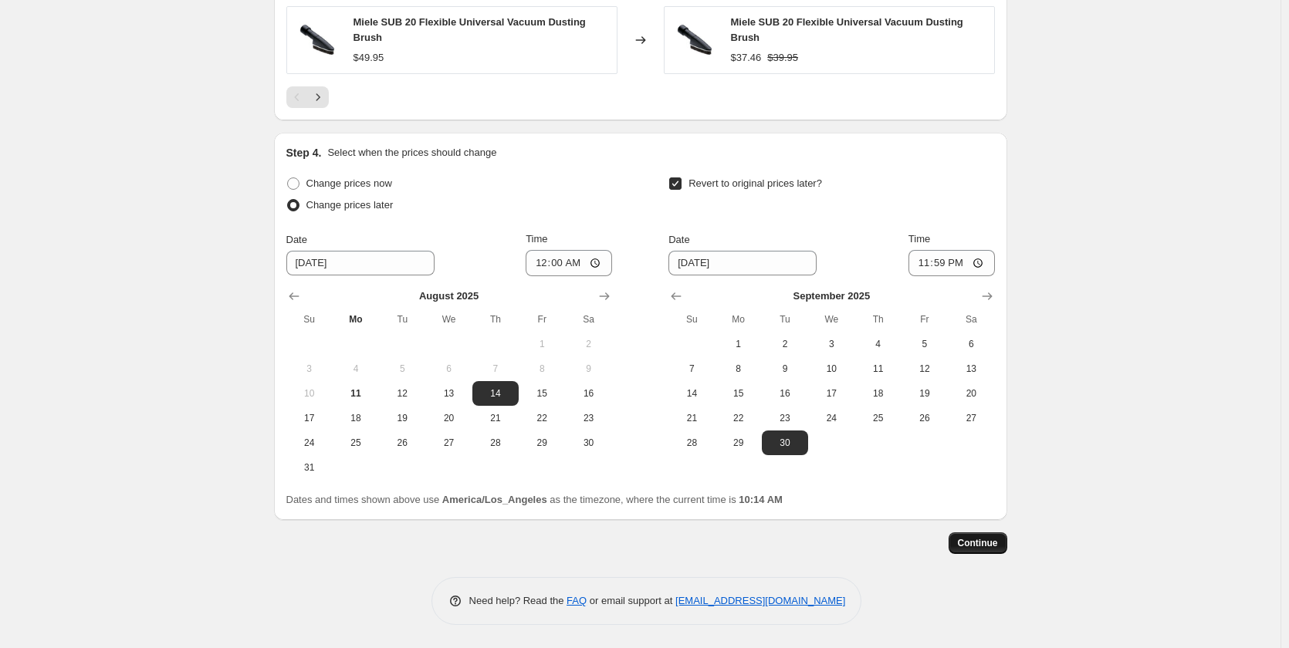
click at [977, 549] on span "Continue" at bounding box center [978, 543] width 40 height 12
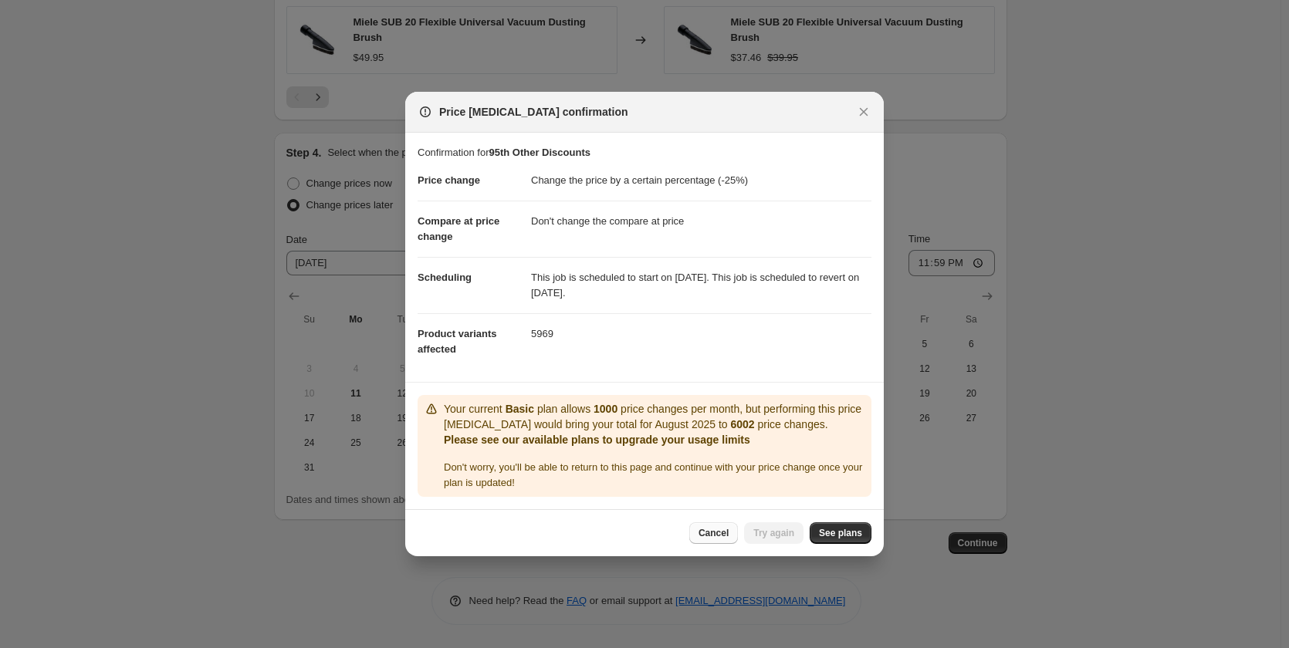
click at [716, 539] on span "Cancel" at bounding box center [713, 533] width 30 height 12
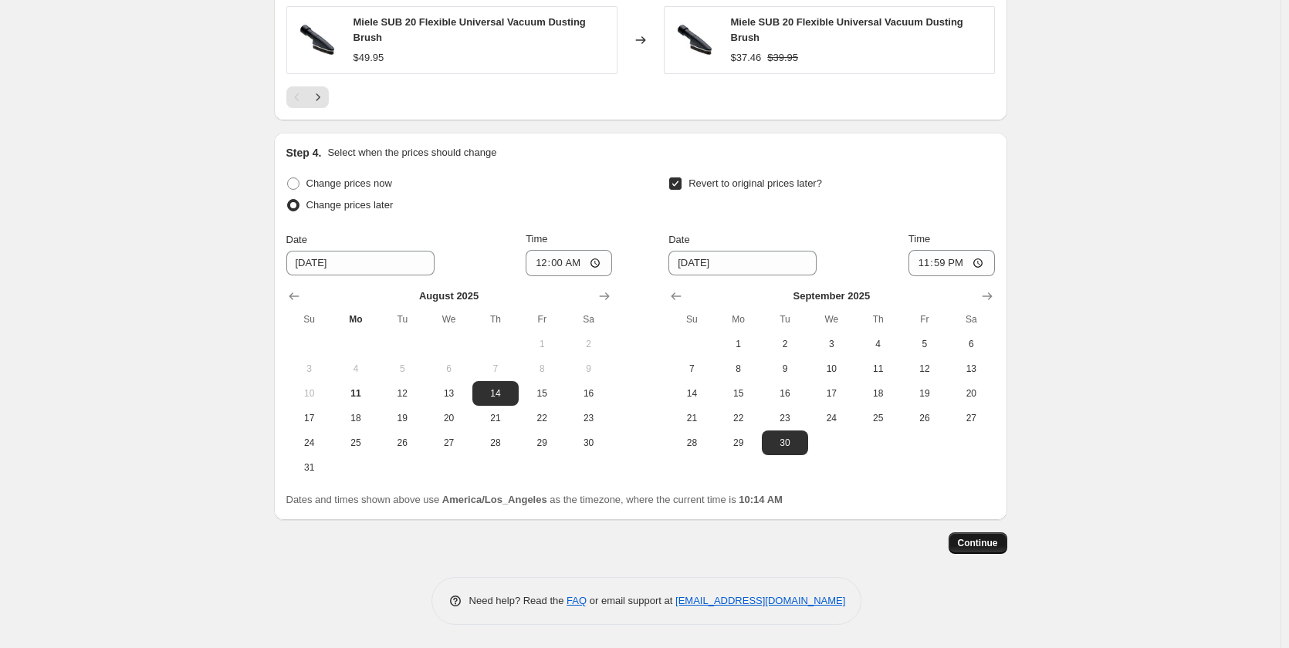
click at [978, 542] on span "Continue" at bounding box center [978, 543] width 40 height 12
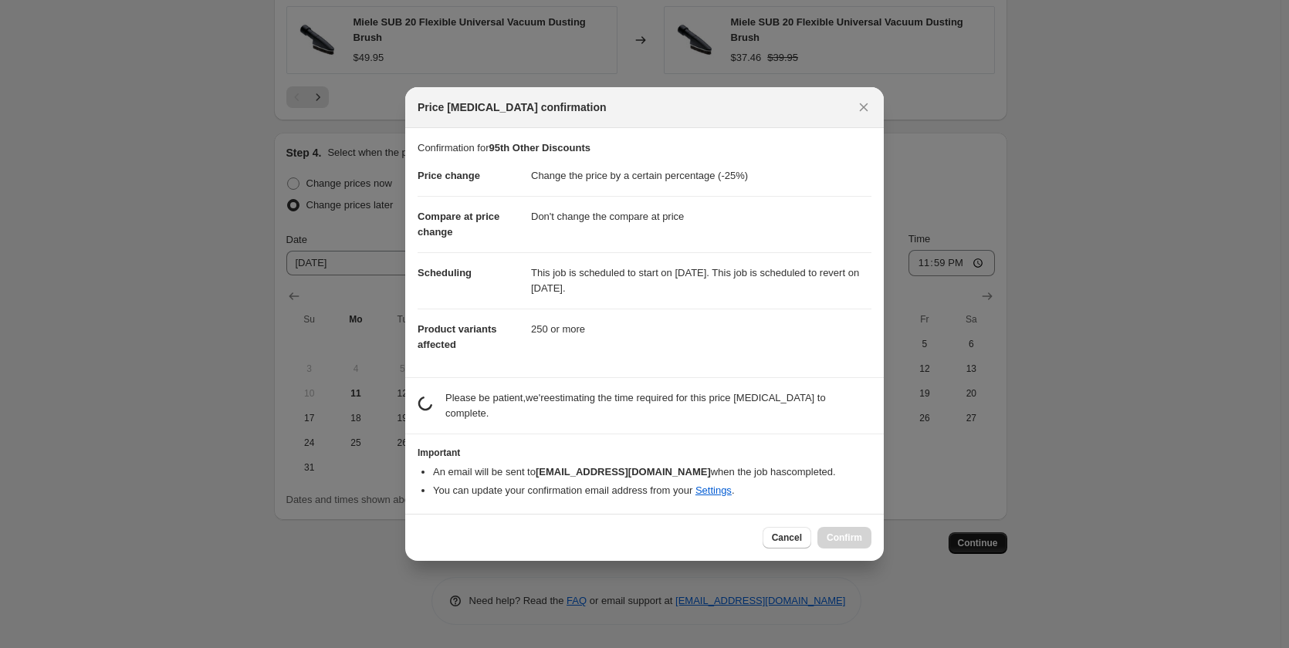
scroll to position [0, 0]
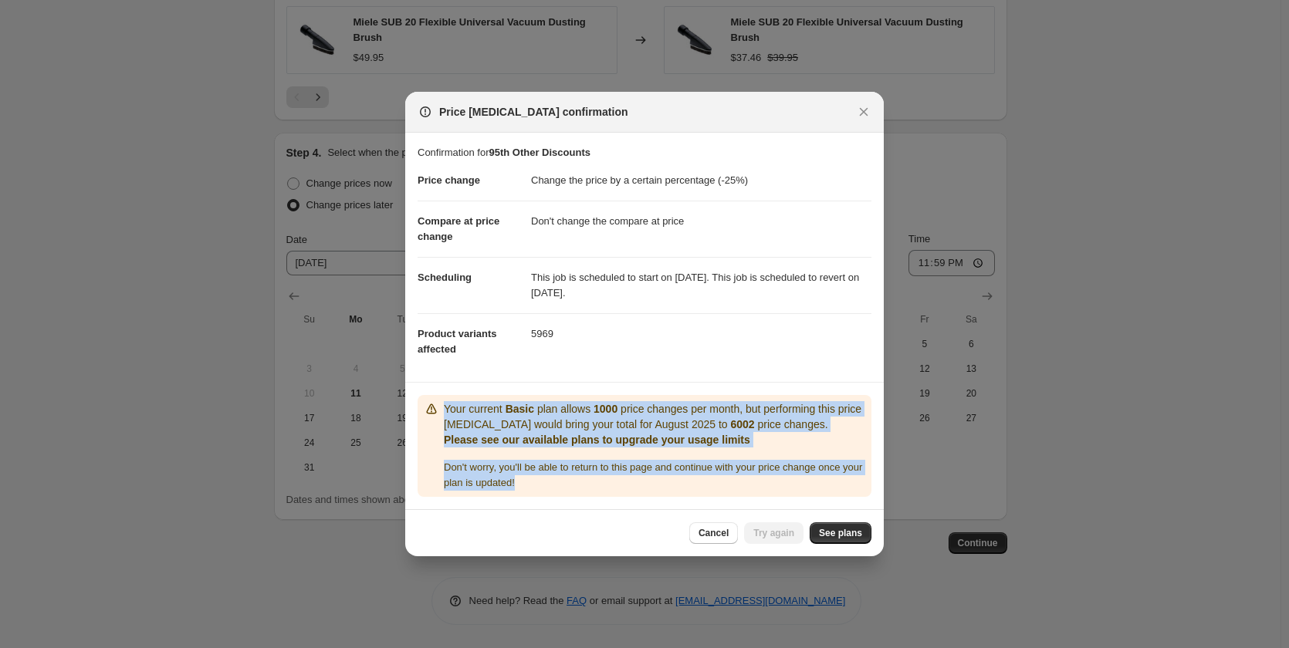
drag, startPoint x: 411, startPoint y: 394, endPoint x: 684, endPoint y: 487, distance: 287.7
click at [684, 487] on section "Your current Basic plan allows 1000 price changes per month, but performing thi…" at bounding box center [644, 446] width 478 height 127
click at [684, 488] on div "Don ' t worry, you ' ll be able to return to this page and continue with your p…" at bounding box center [654, 475] width 421 height 31
drag, startPoint x: 684, startPoint y: 488, endPoint x: 515, endPoint y: 365, distance: 209.3
click at [519, 367] on div "Confirmation for 95th Other Discounts Price change Change the price by a certai…" at bounding box center [644, 321] width 478 height 377
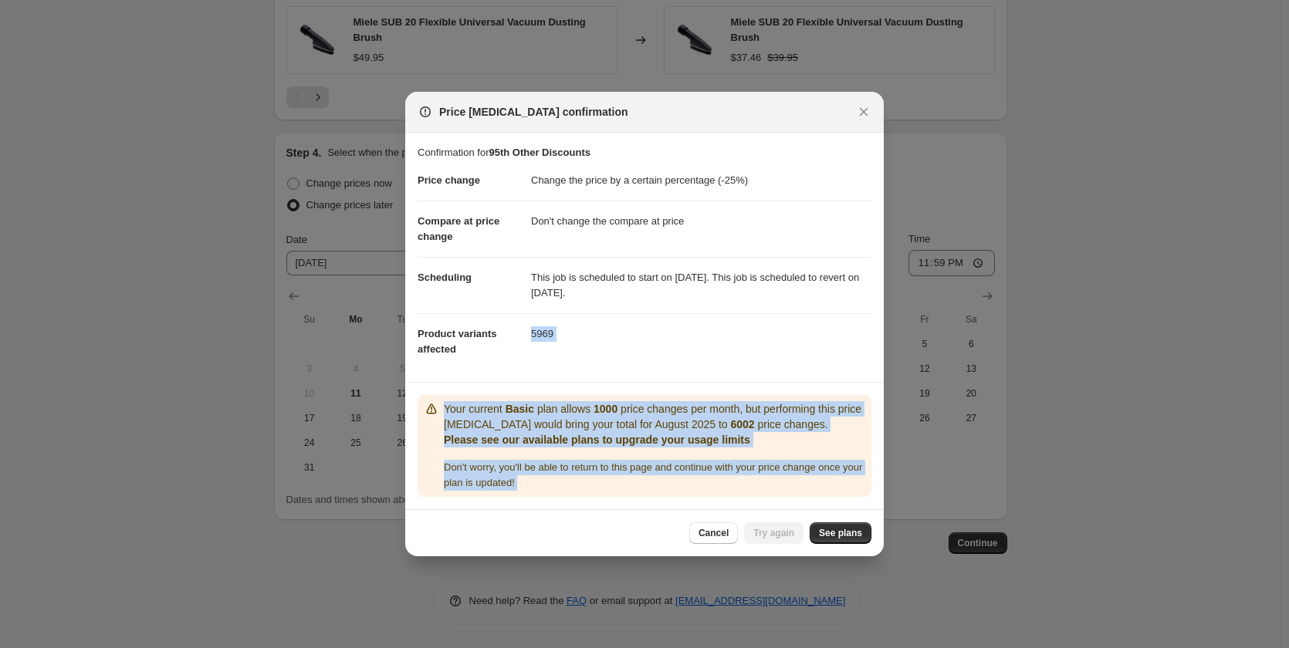
click at [726, 431] on p "Your current Basic plan allows 1000 price changes per month, but performing thi…" at bounding box center [654, 416] width 421 height 31
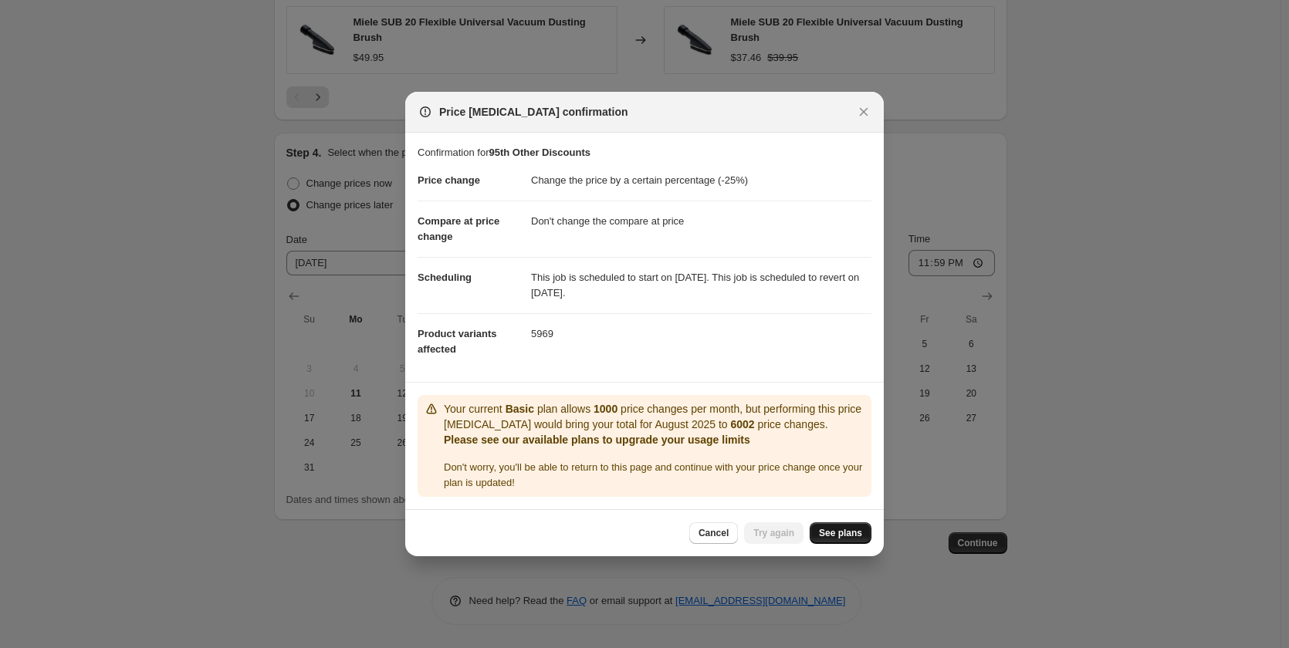
click at [839, 532] on link "See plans" at bounding box center [840, 533] width 62 height 22
click at [717, 539] on span "Cancel" at bounding box center [713, 533] width 30 height 12
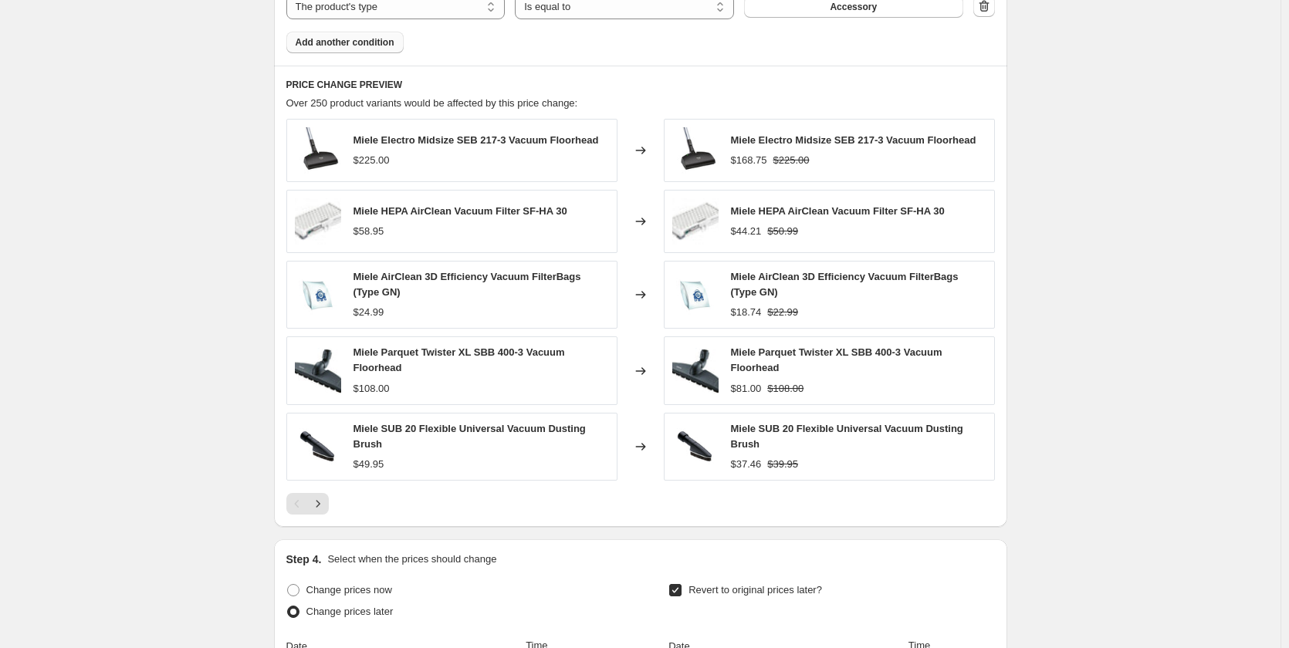
scroll to position [567, 0]
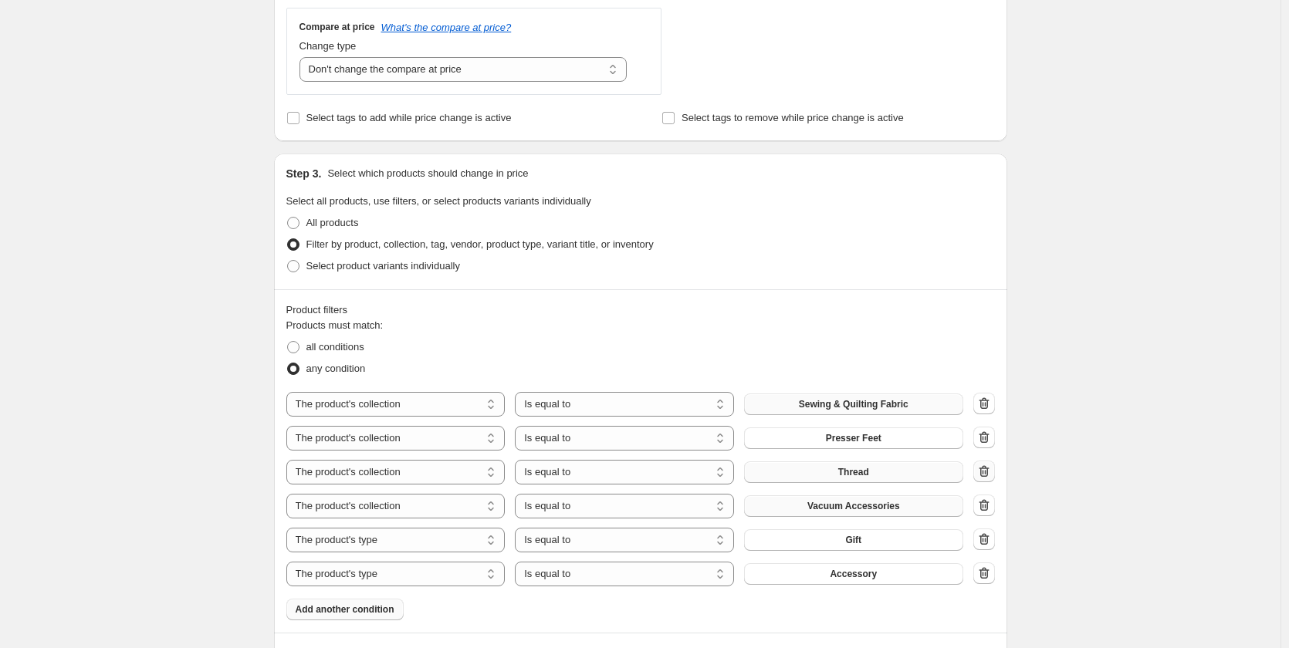
click at [981, 468] on icon "button" at bounding box center [983, 471] width 15 height 15
select select "product_type"
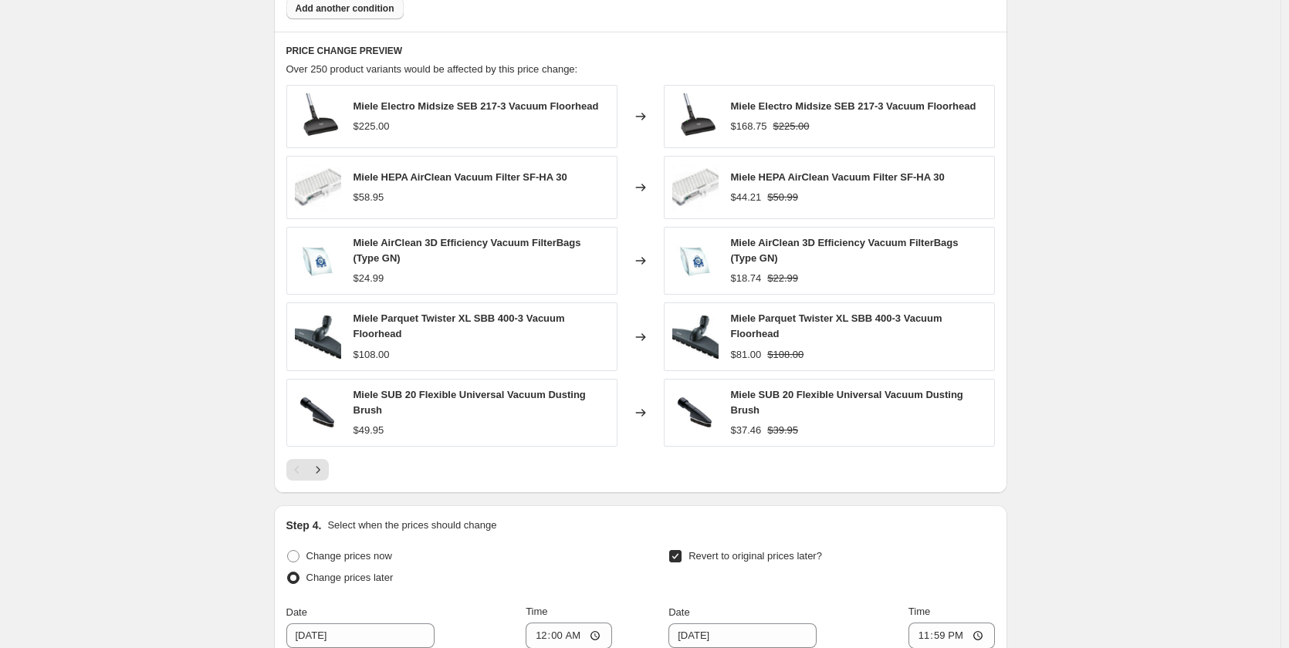
scroll to position [1507, 0]
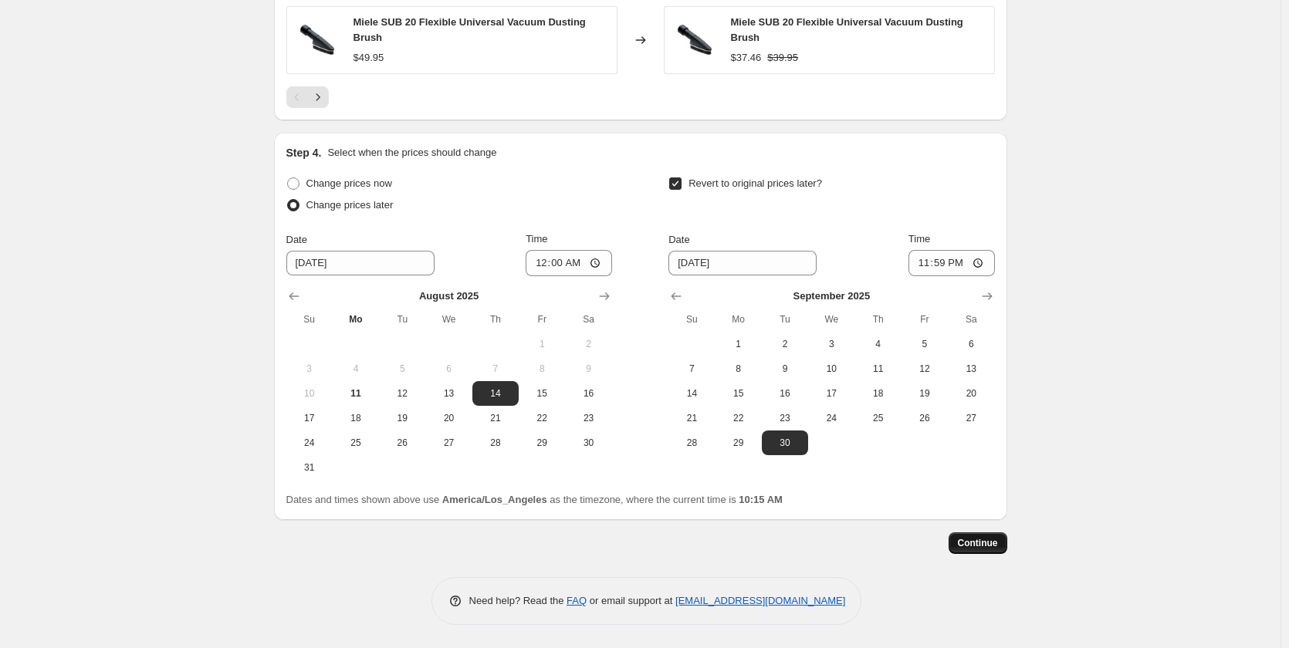
click at [980, 542] on span "Continue" at bounding box center [978, 543] width 40 height 12
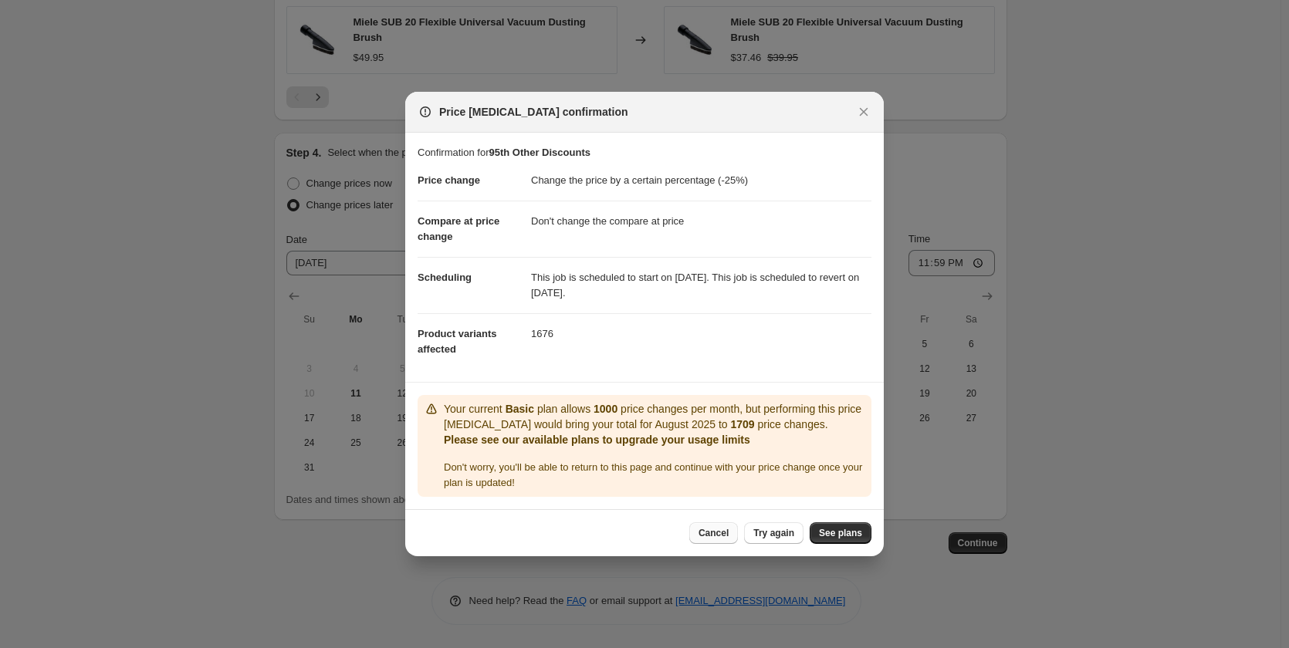
click at [706, 539] on span "Cancel" at bounding box center [713, 533] width 30 height 12
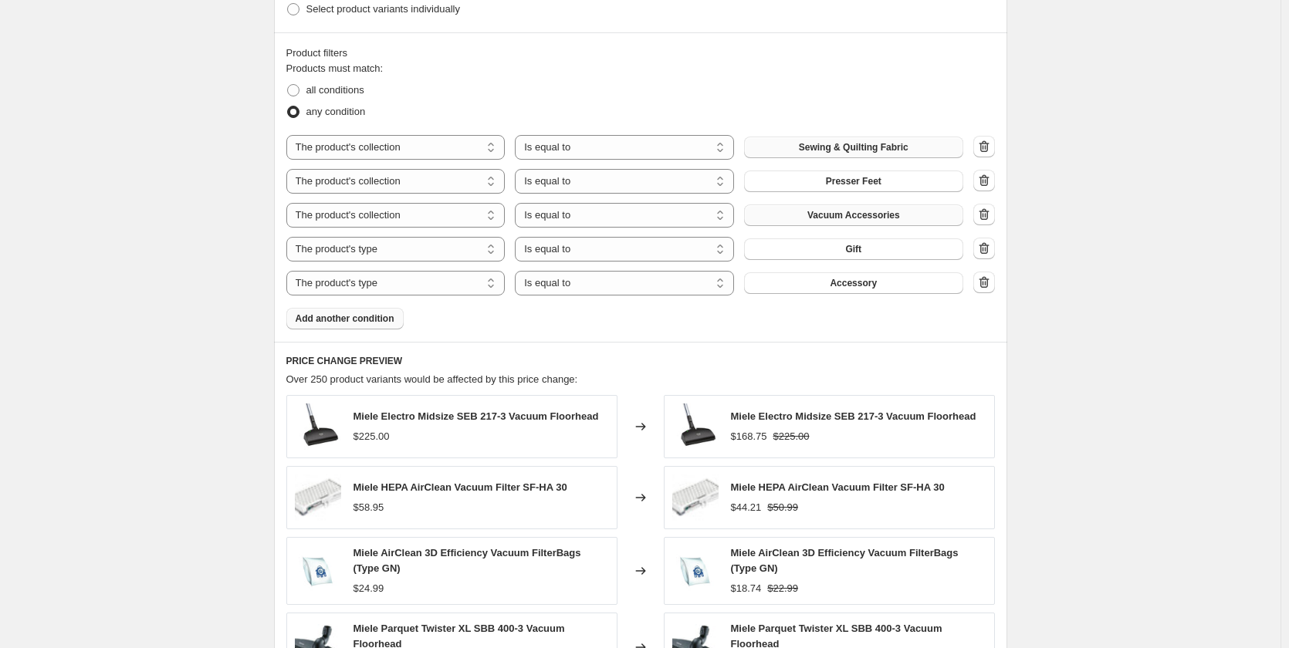
scroll to position [803, 0]
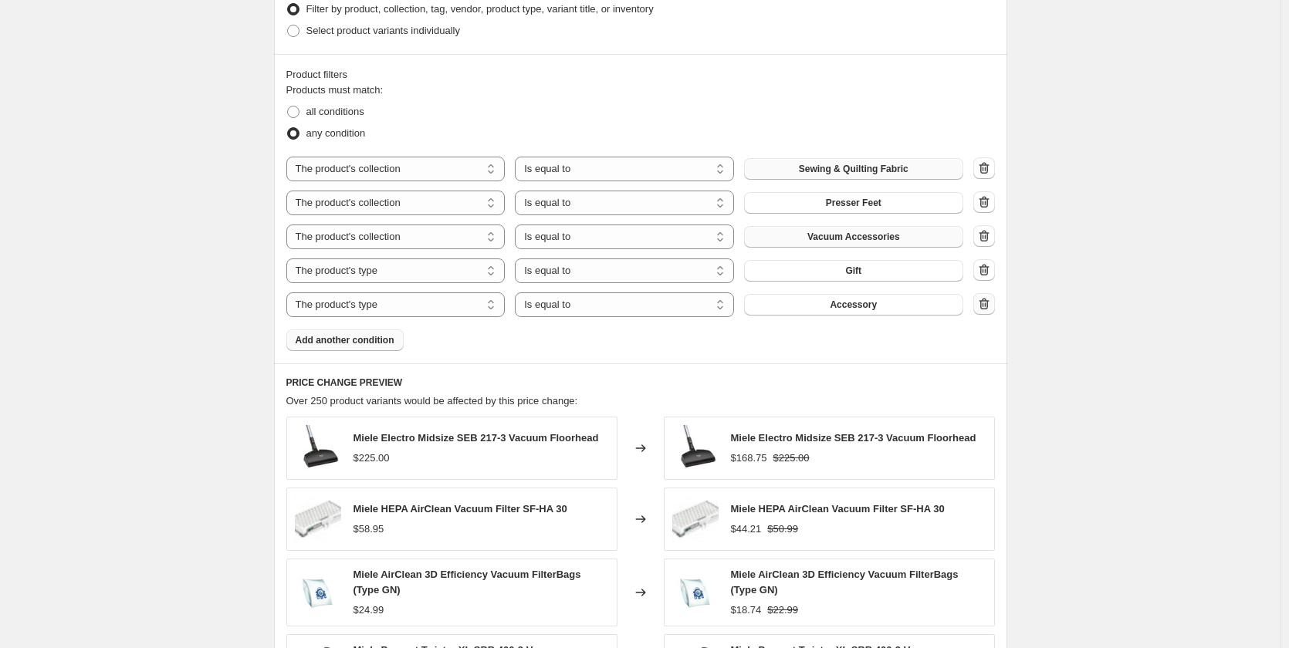
click at [982, 303] on icon "button" at bounding box center [983, 303] width 15 height 15
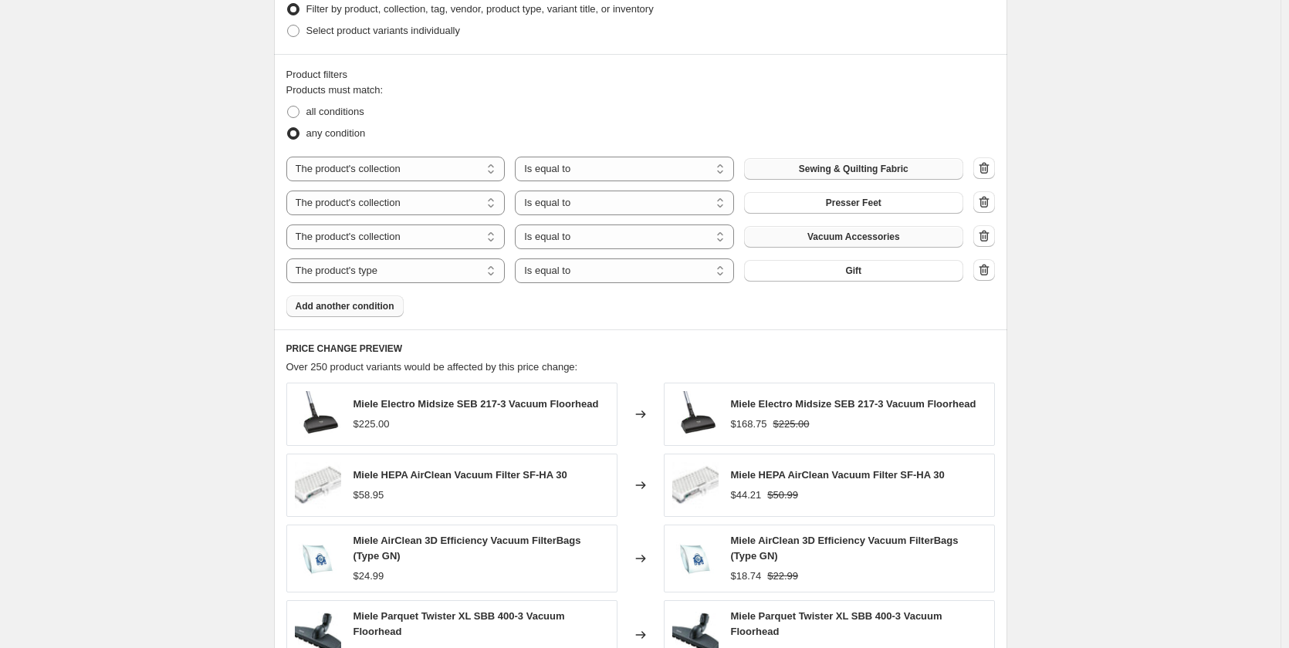
scroll to position [1473, 0]
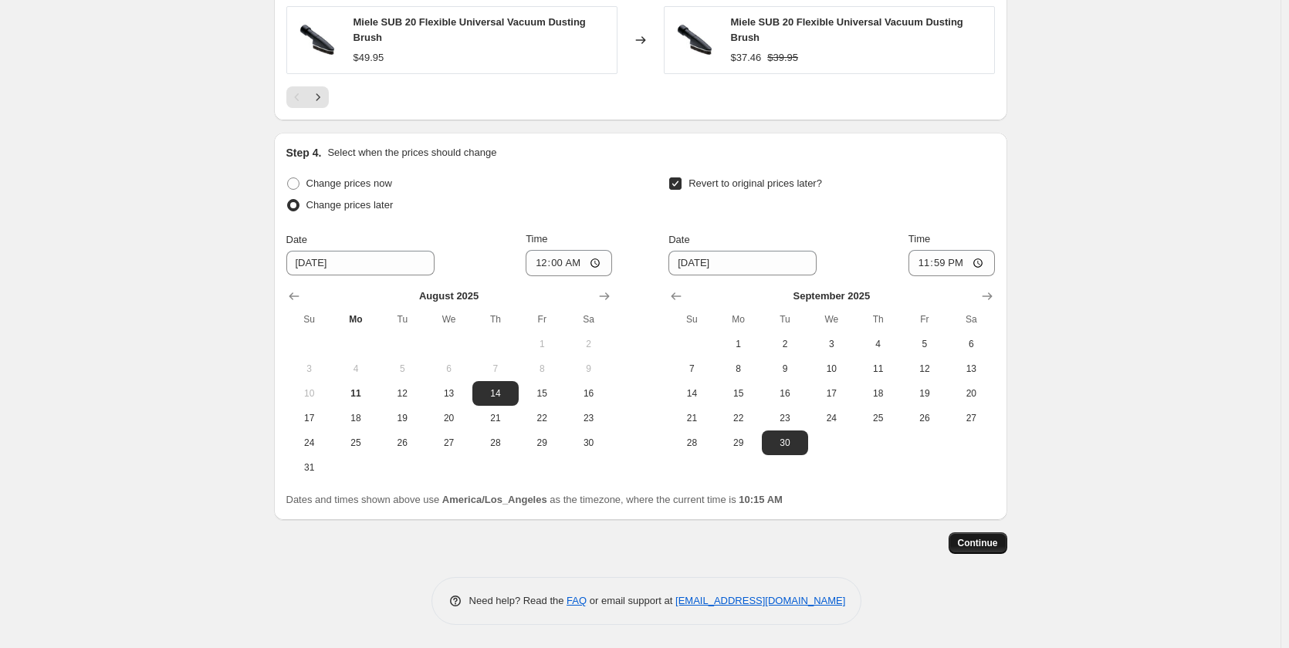
click at [998, 542] on span "Continue" at bounding box center [978, 543] width 40 height 12
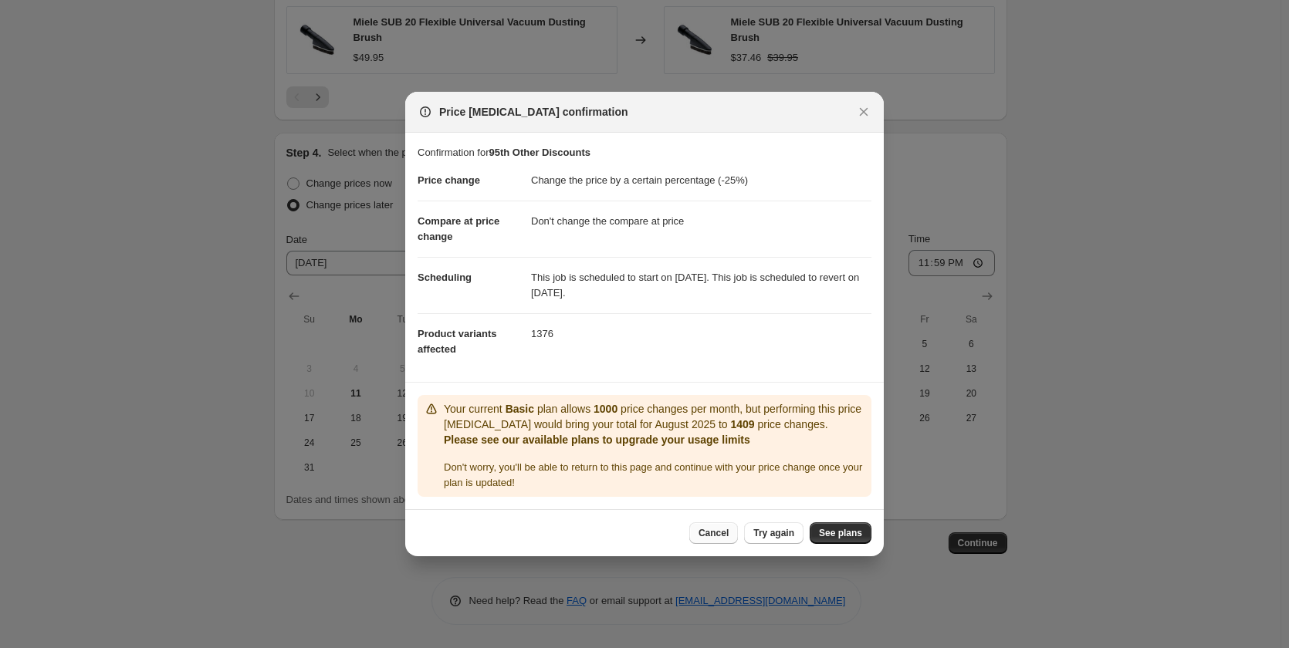
click at [719, 536] on span "Cancel" at bounding box center [713, 533] width 30 height 12
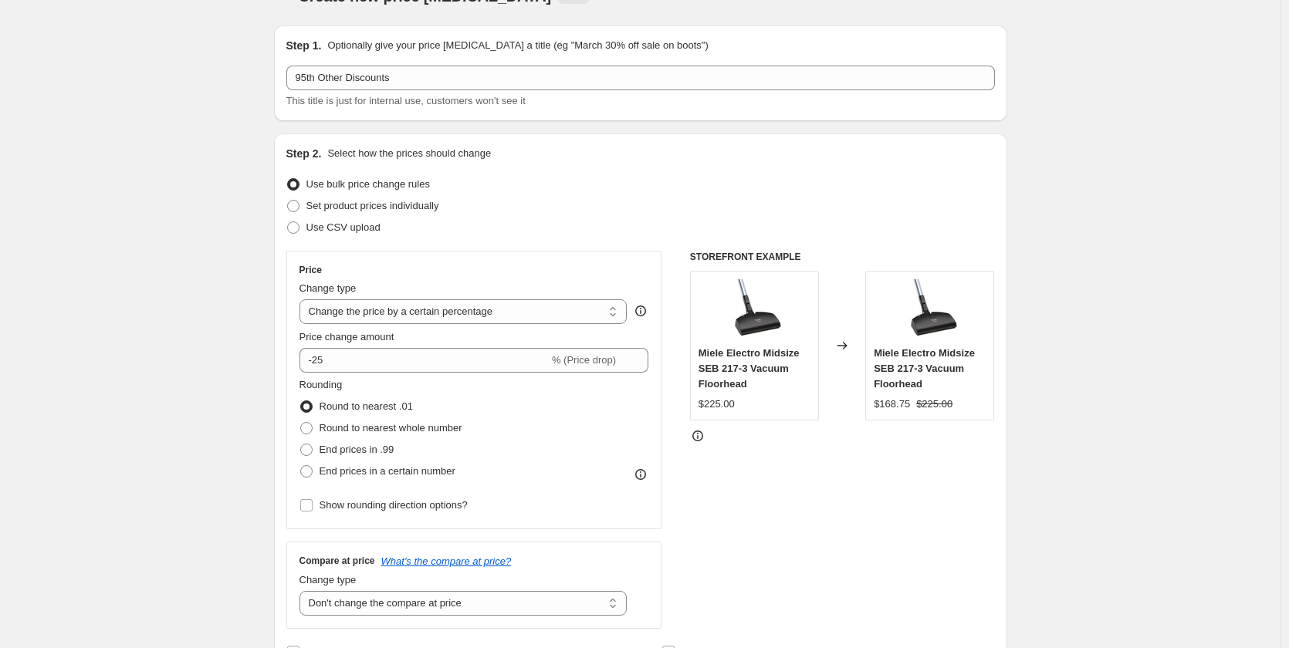
scroll to position [567, 0]
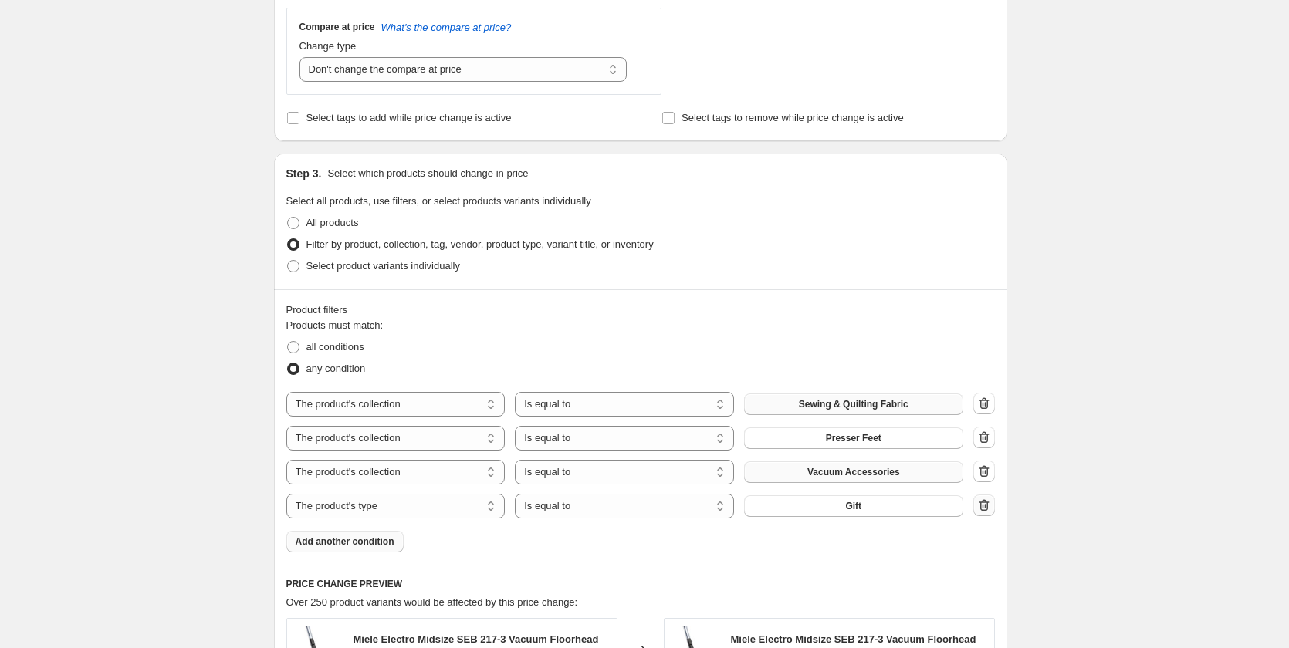
click at [982, 510] on icon "button" at bounding box center [983, 505] width 15 height 15
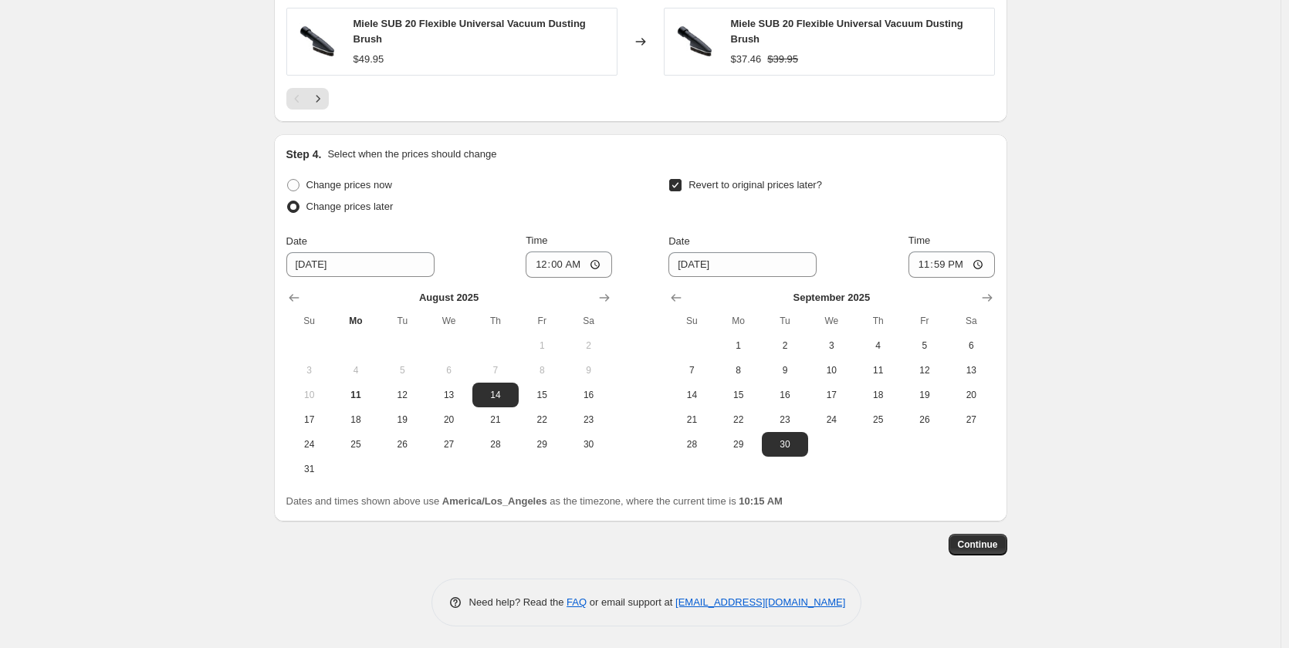
scroll to position [1439, 0]
click at [1005, 538] on button "Continue" at bounding box center [977, 543] width 59 height 22
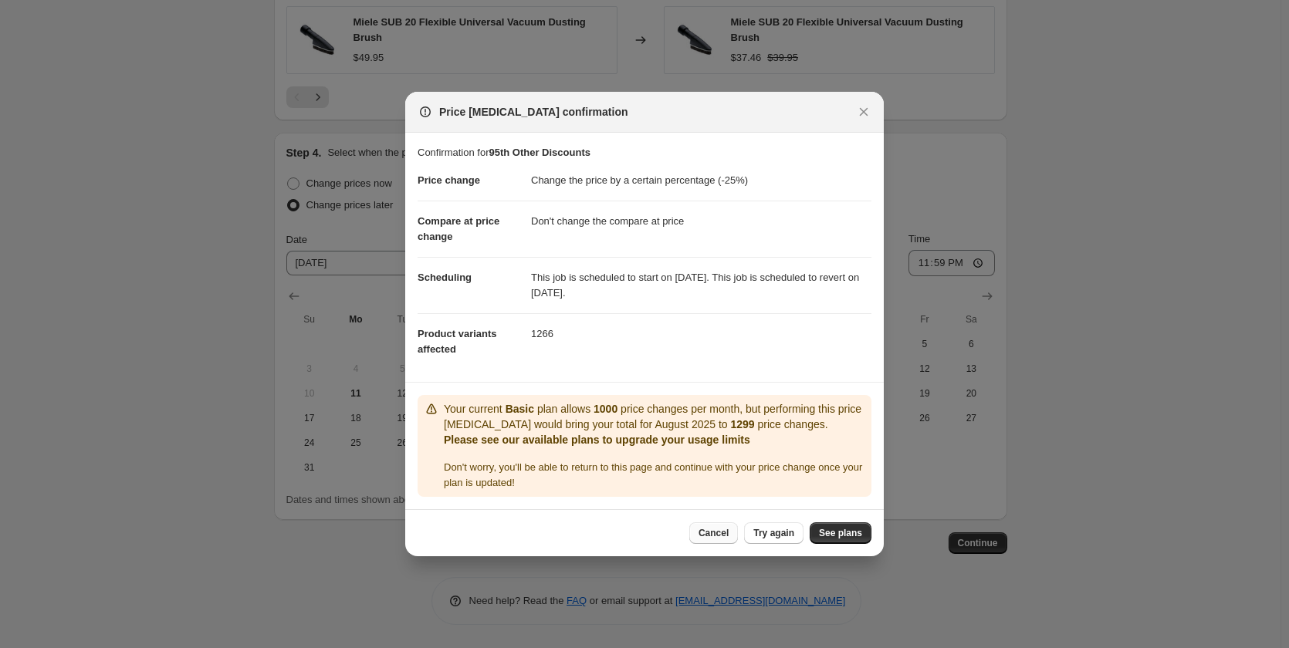
click at [699, 539] on span "Cancel" at bounding box center [713, 533] width 30 height 12
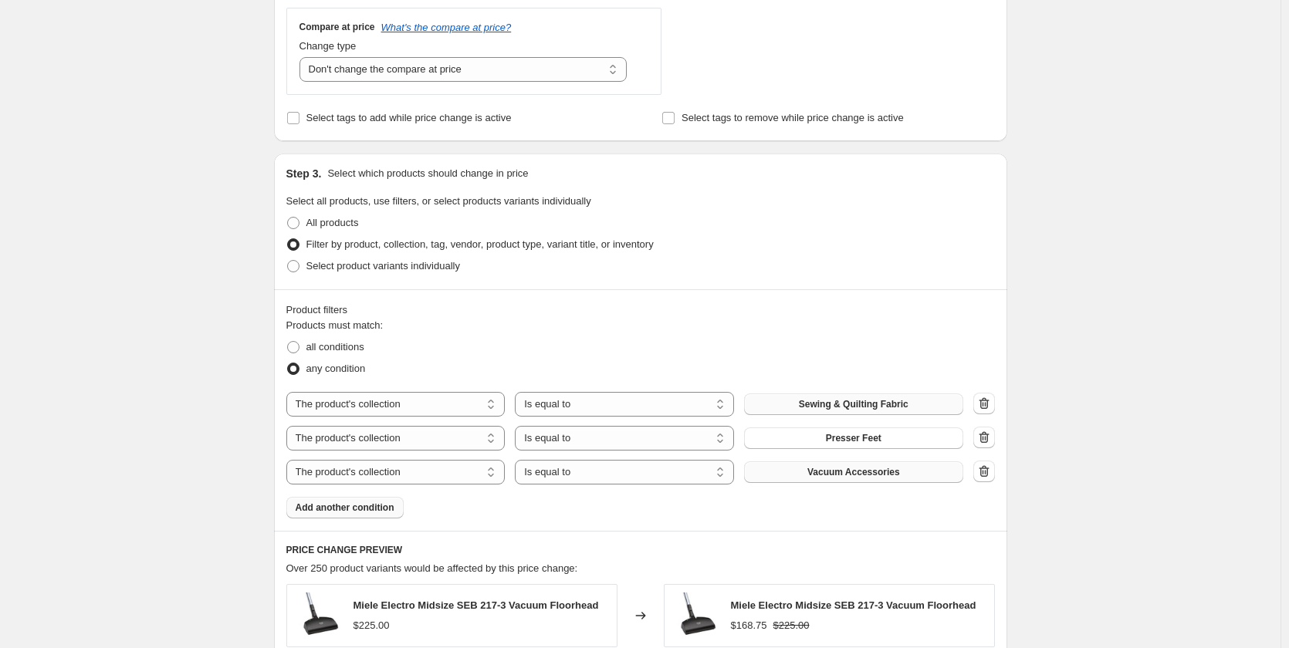
scroll to position [0, 0]
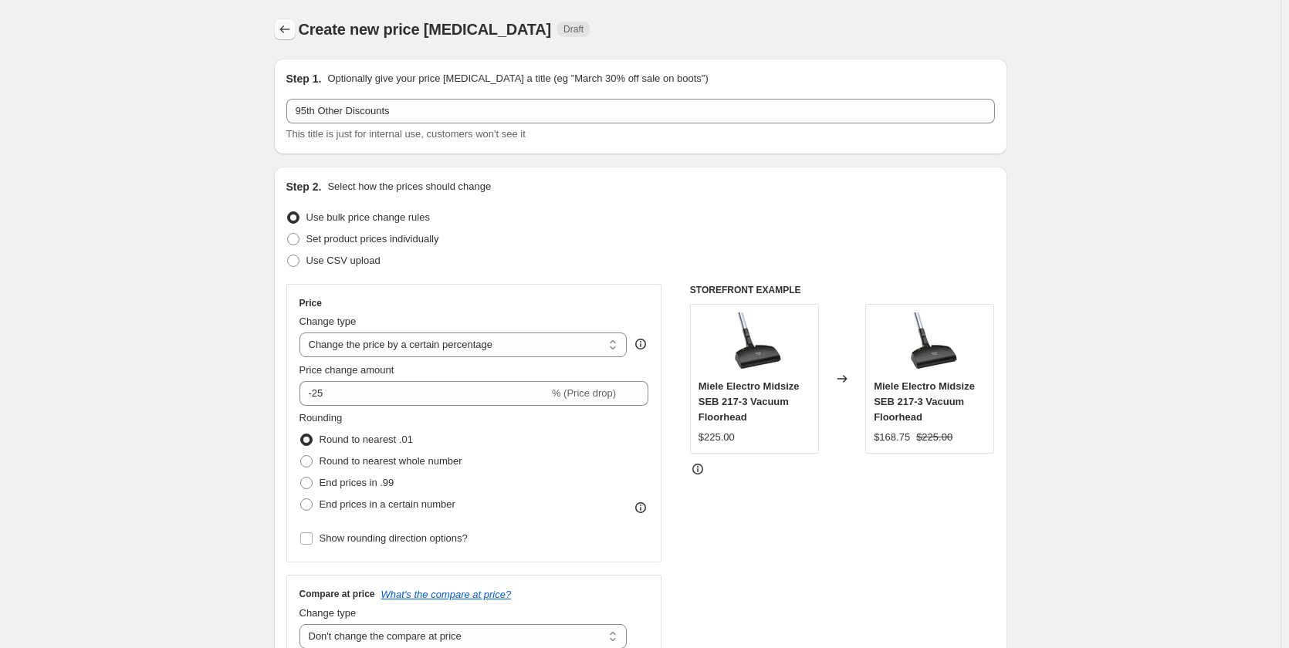
click at [286, 30] on icon "Price change jobs" at bounding box center [284, 29] width 15 height 15
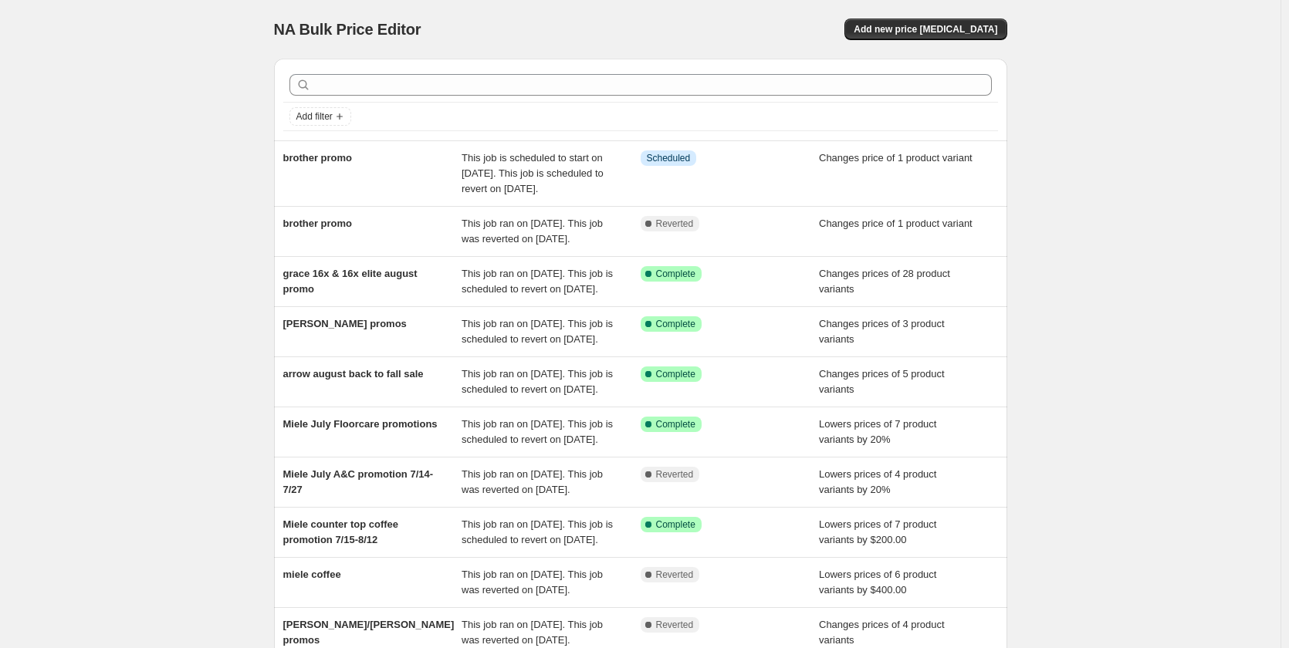
click at [286, 30] on span "NA Bulk Price Editor" at bounding box center [347, 29] width 147 height 17
